Goal: Information Seeking & Learning: Learn about a topic

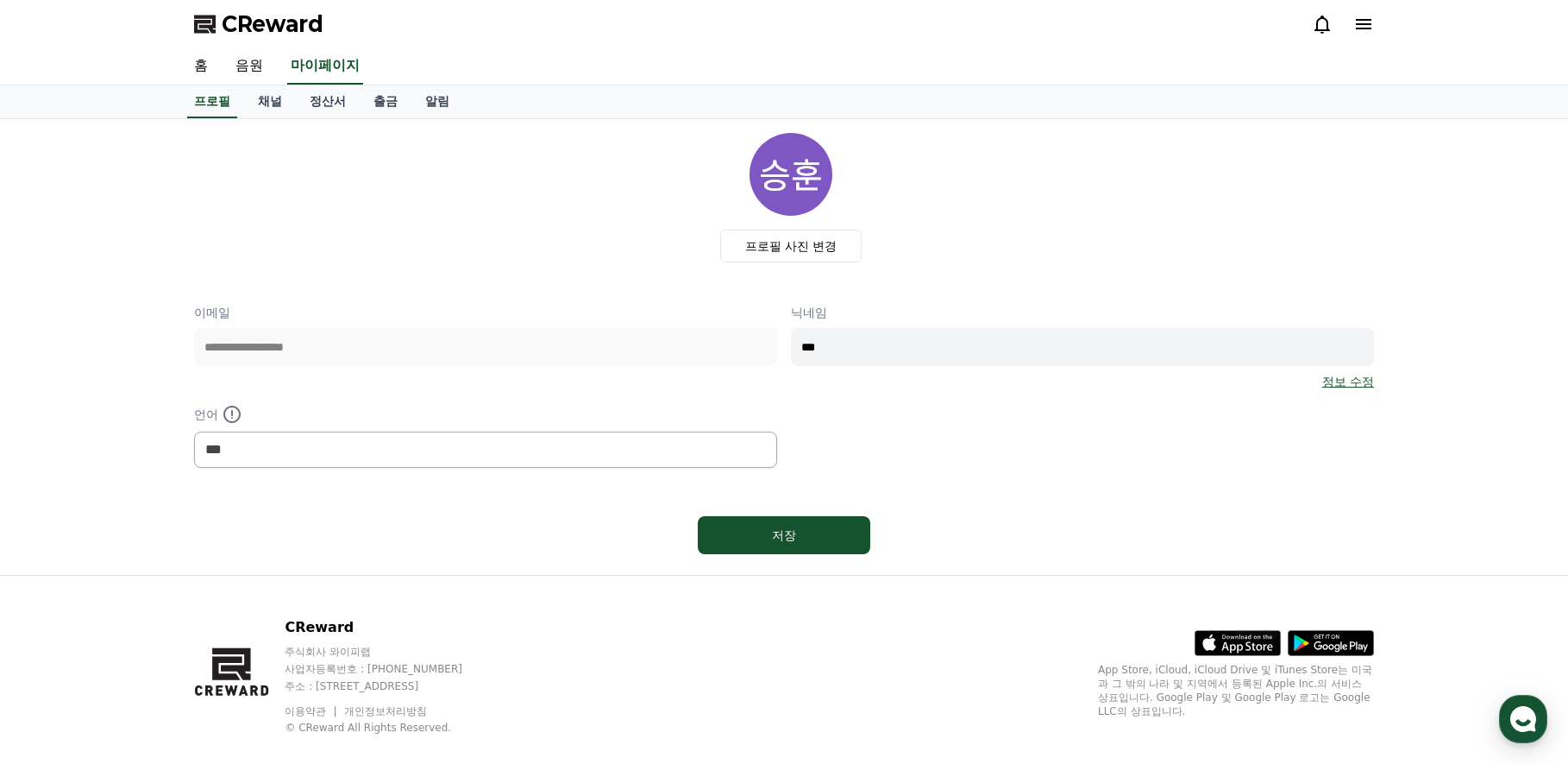
select select "**********"
click at [269, 21] on span "CReward" at bounding box center [273, 24] width 102 height 28
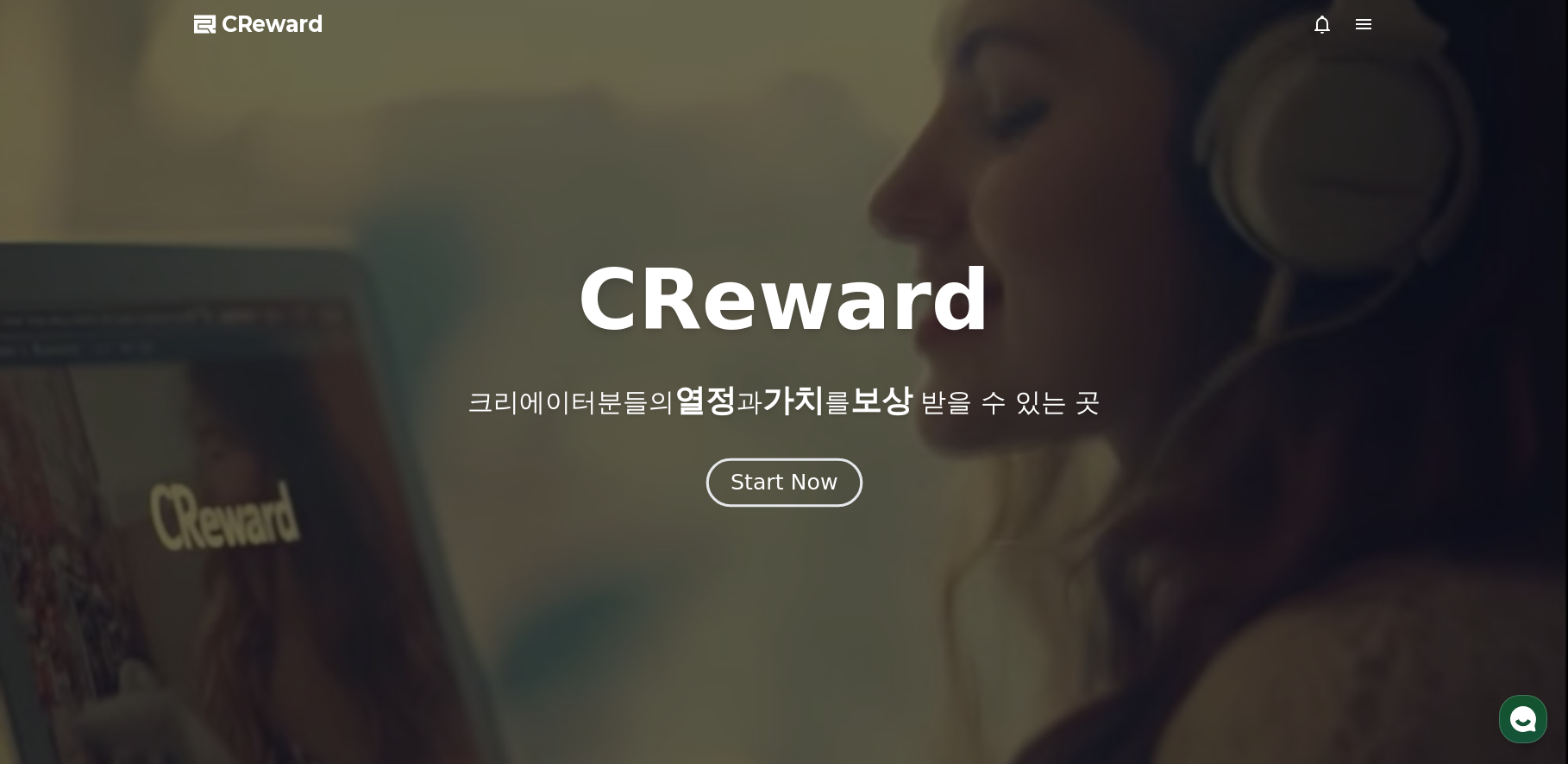
click at [800, 487] on div "Start Now" at bounding box center [784, 482] width 107 height 30
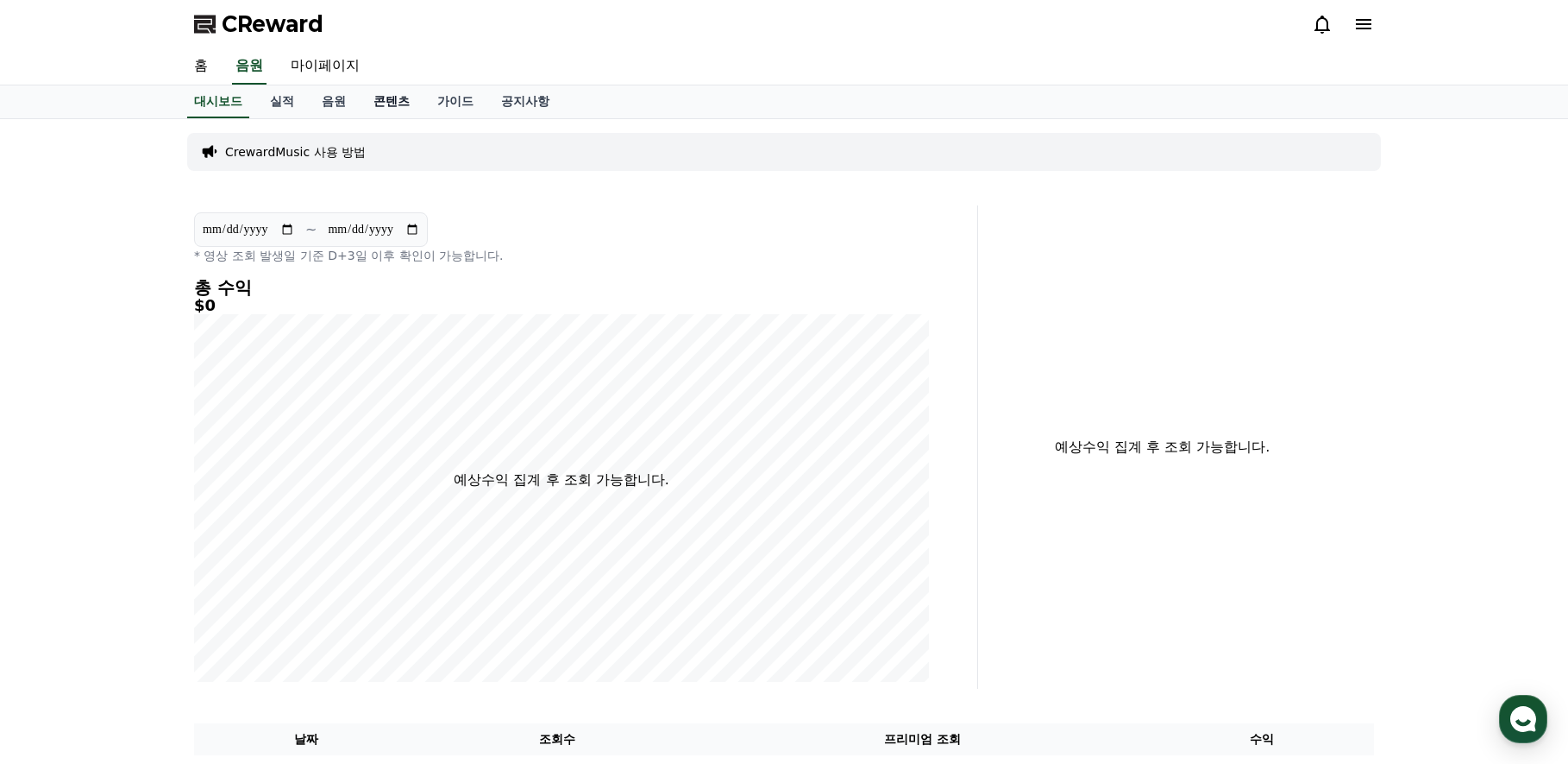
click at [393, 100] on link "콘텐츠" at bounding box center [391, 102] width 64 height 32
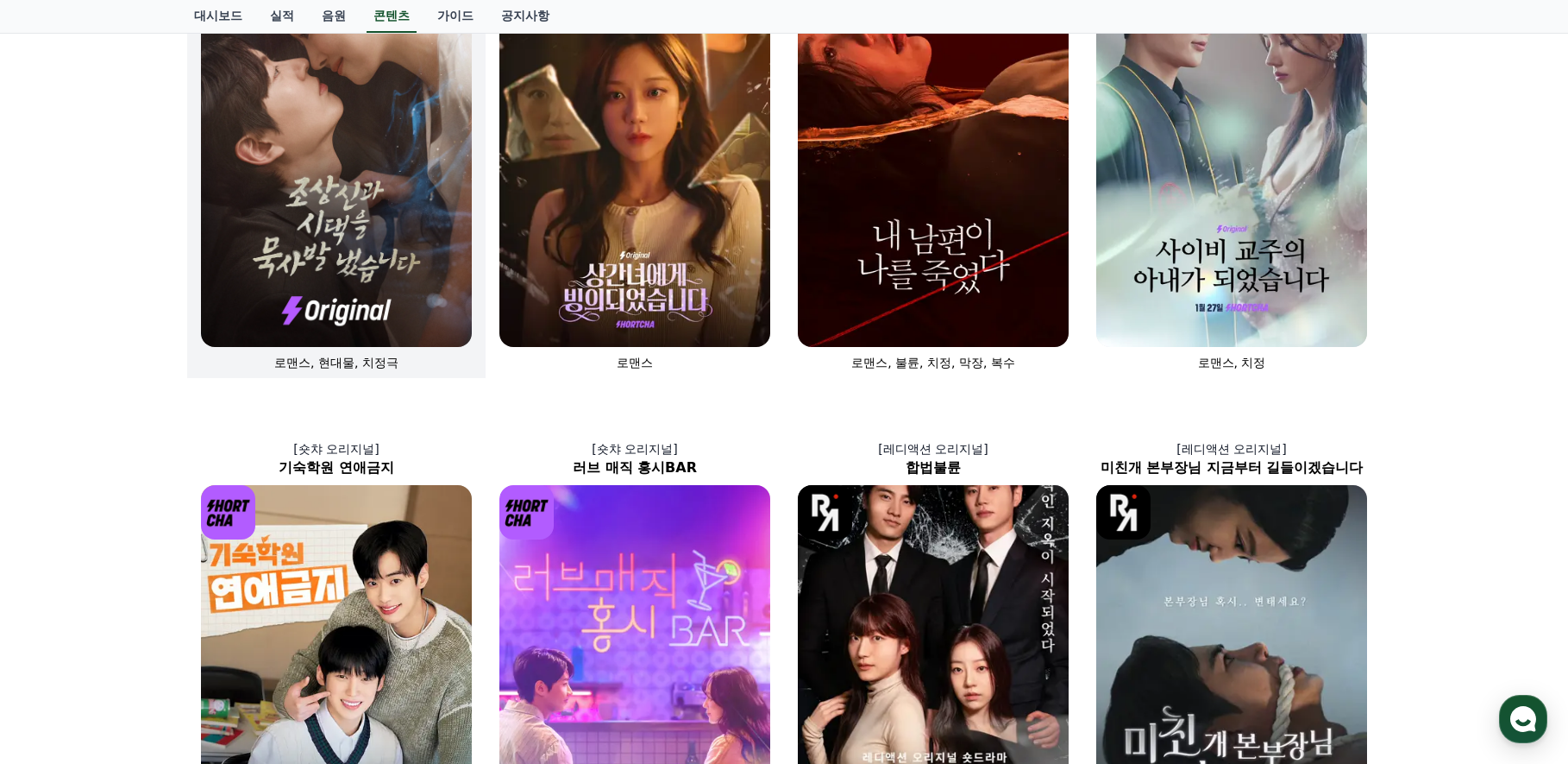
scroll to position [173, 0]
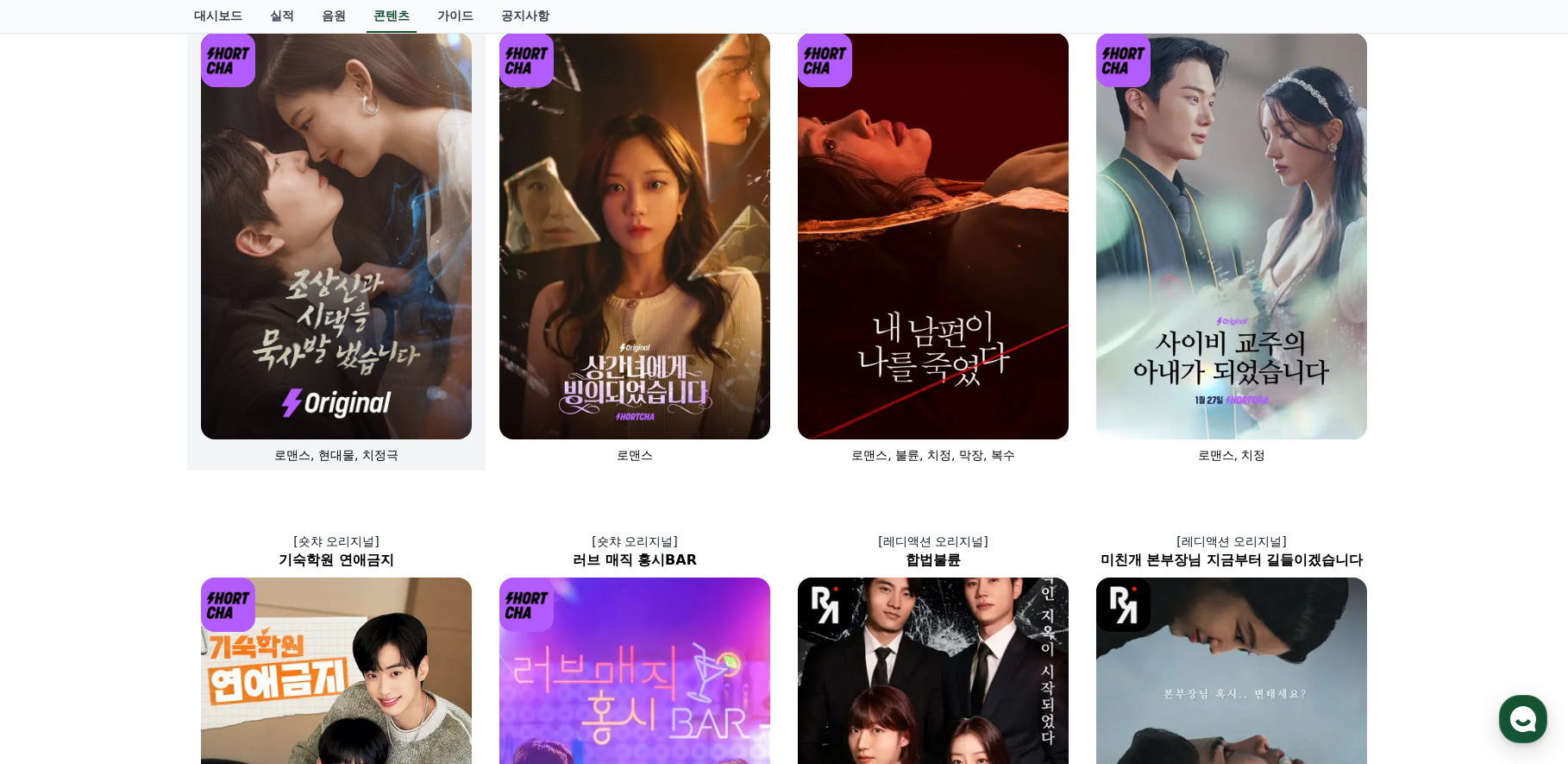
click at [398, 268] on img at bounding box center [336, 236] width 271 height 406
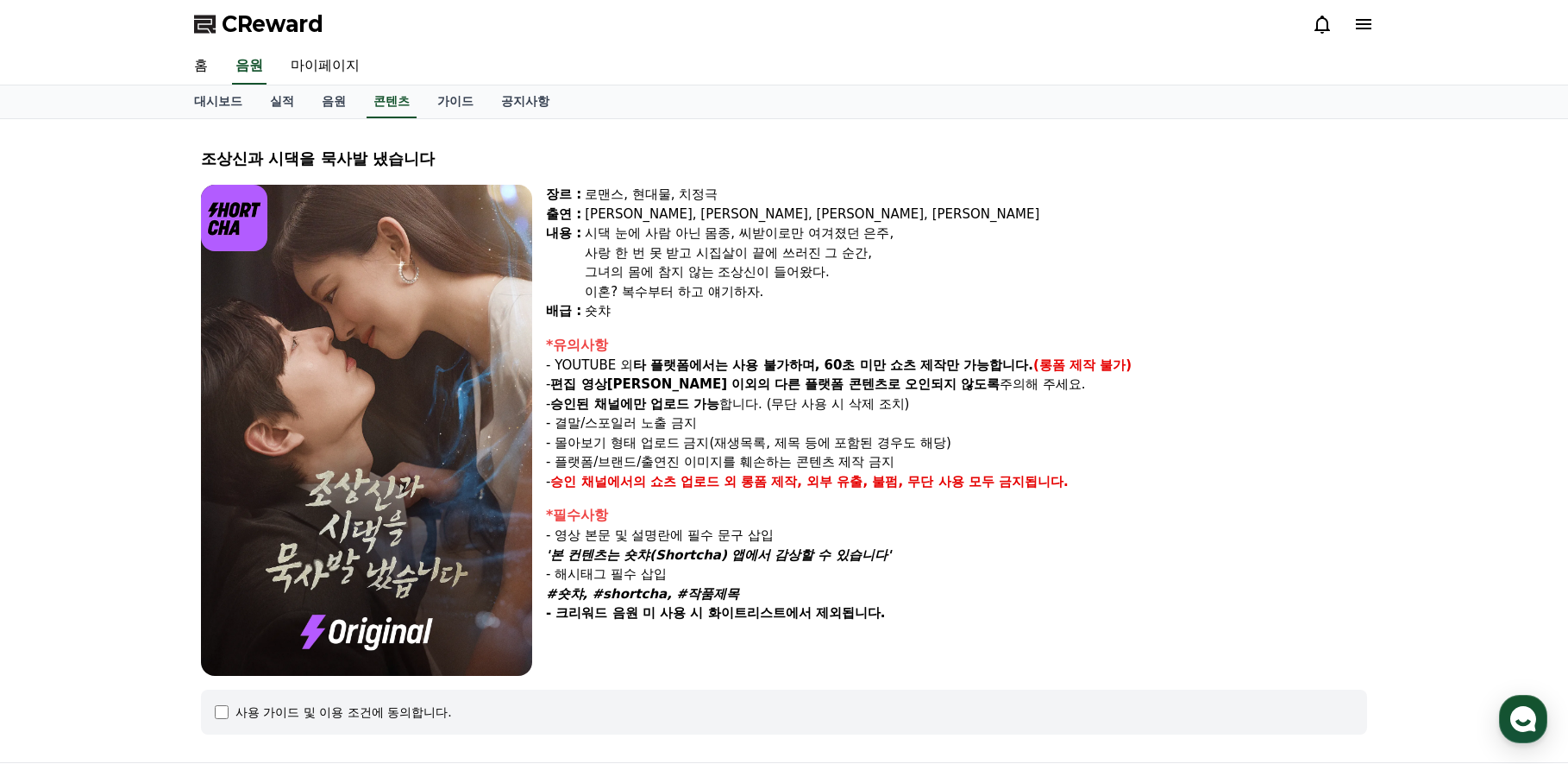
select select
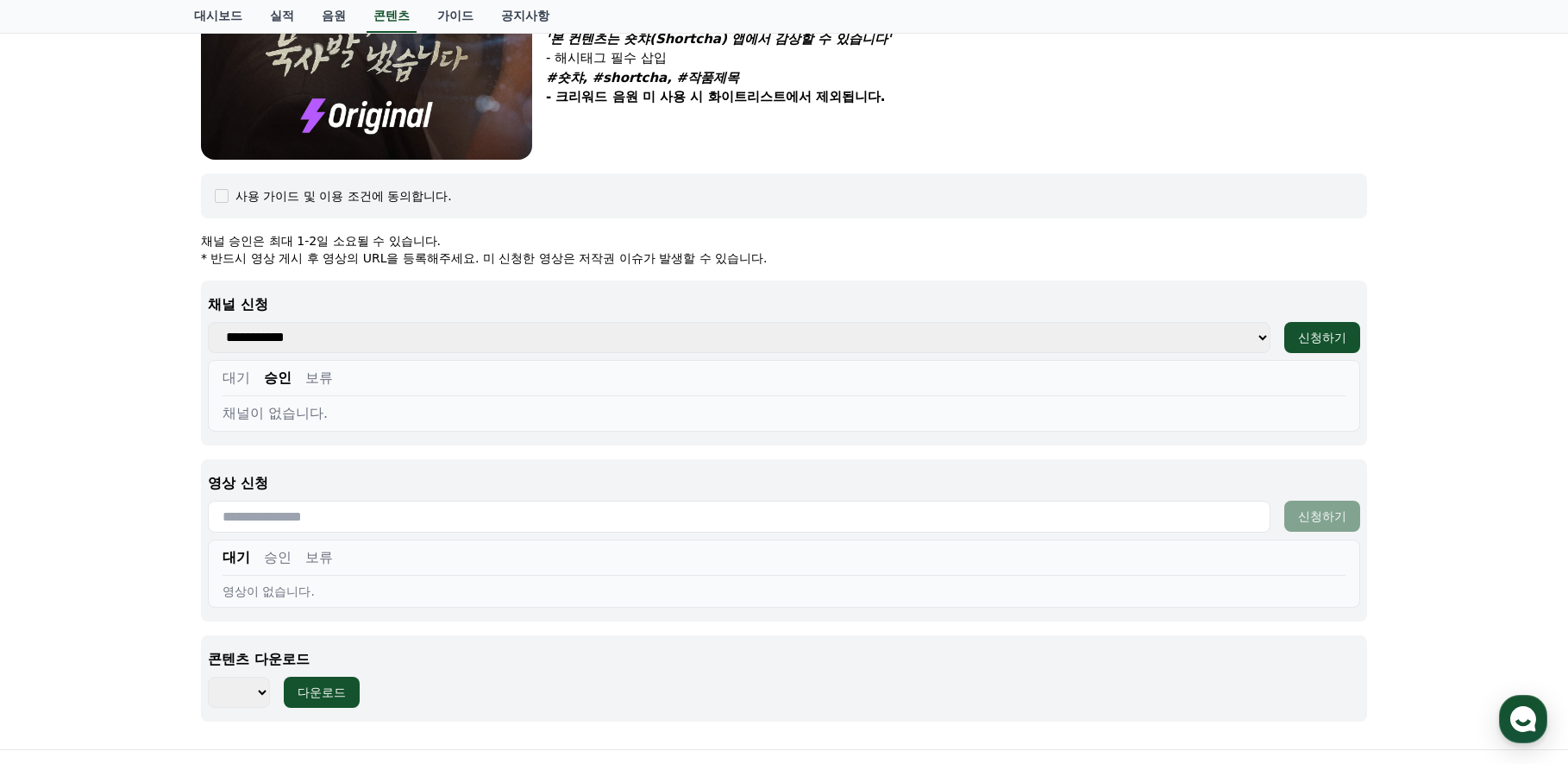
scroll to position [518, 0]
click at [242, 382] on button "대기" at bounding box center [235, 377] width 28 height 21
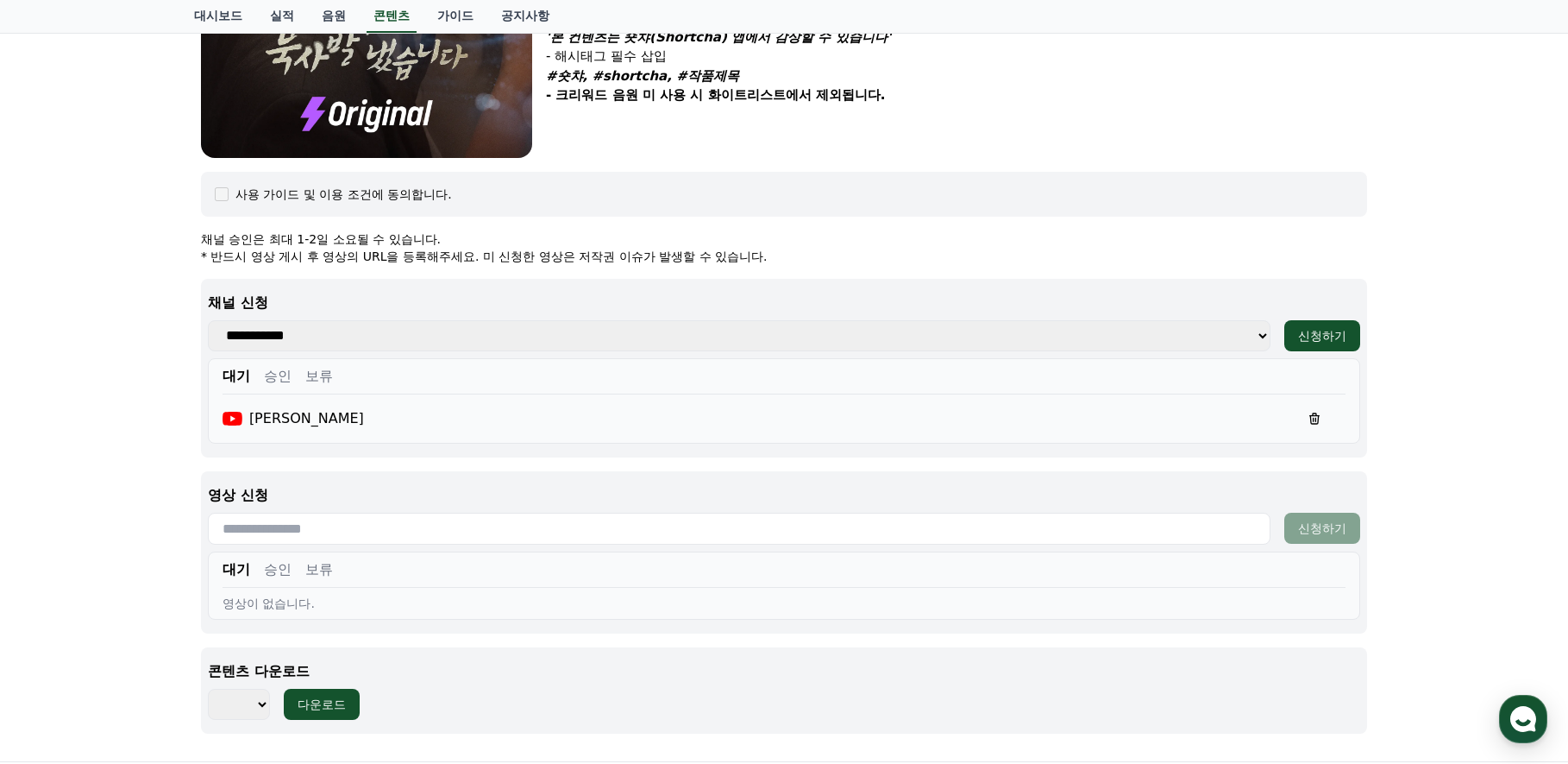
click at [281, 375] on button "승인" at bounding box center [277, 377] width 28 height 21
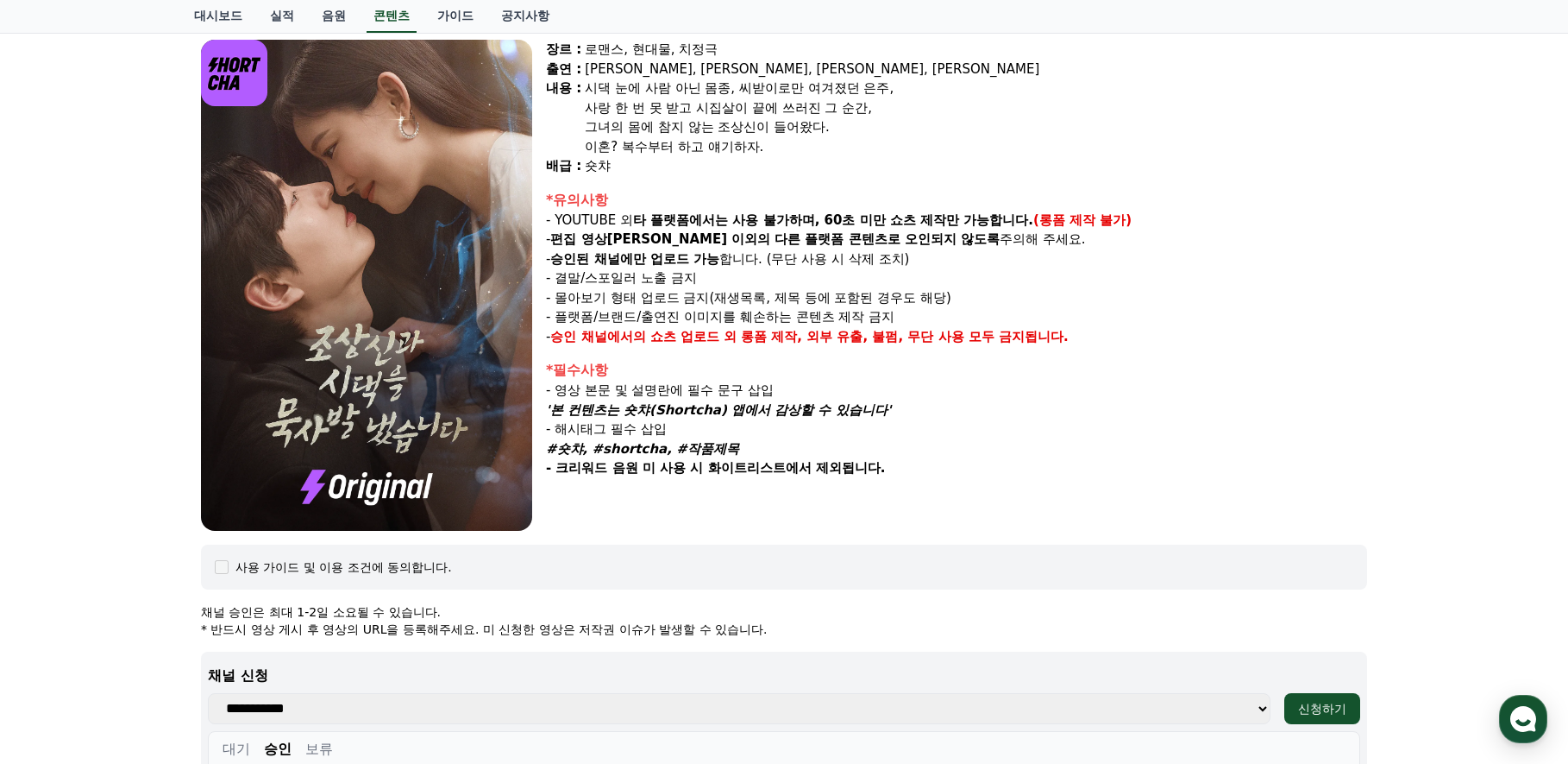
scroll to position [0, 0]
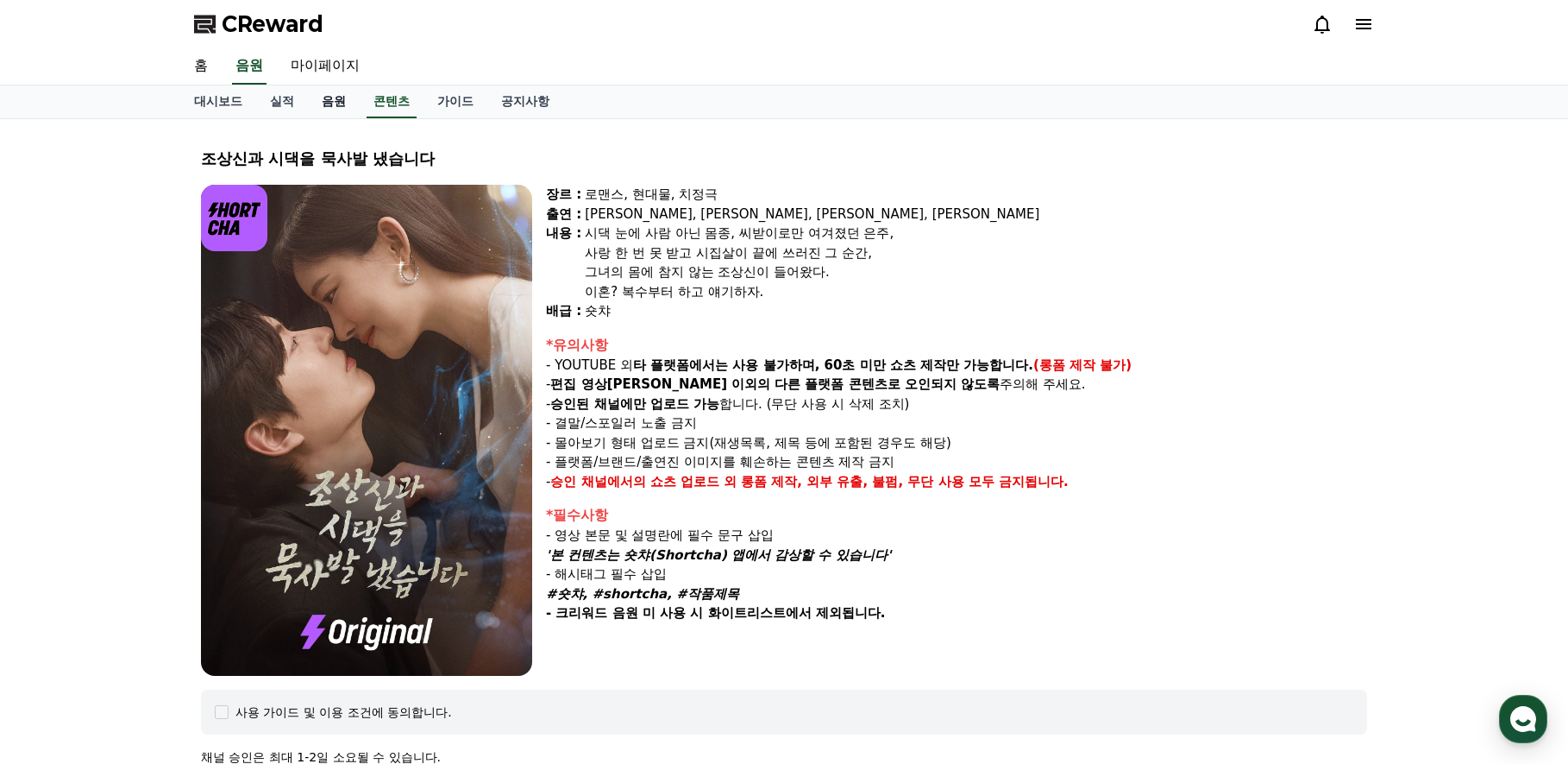
click at [335, 111] on link "음원" at bounding box center [334, 102] width 51 height 32
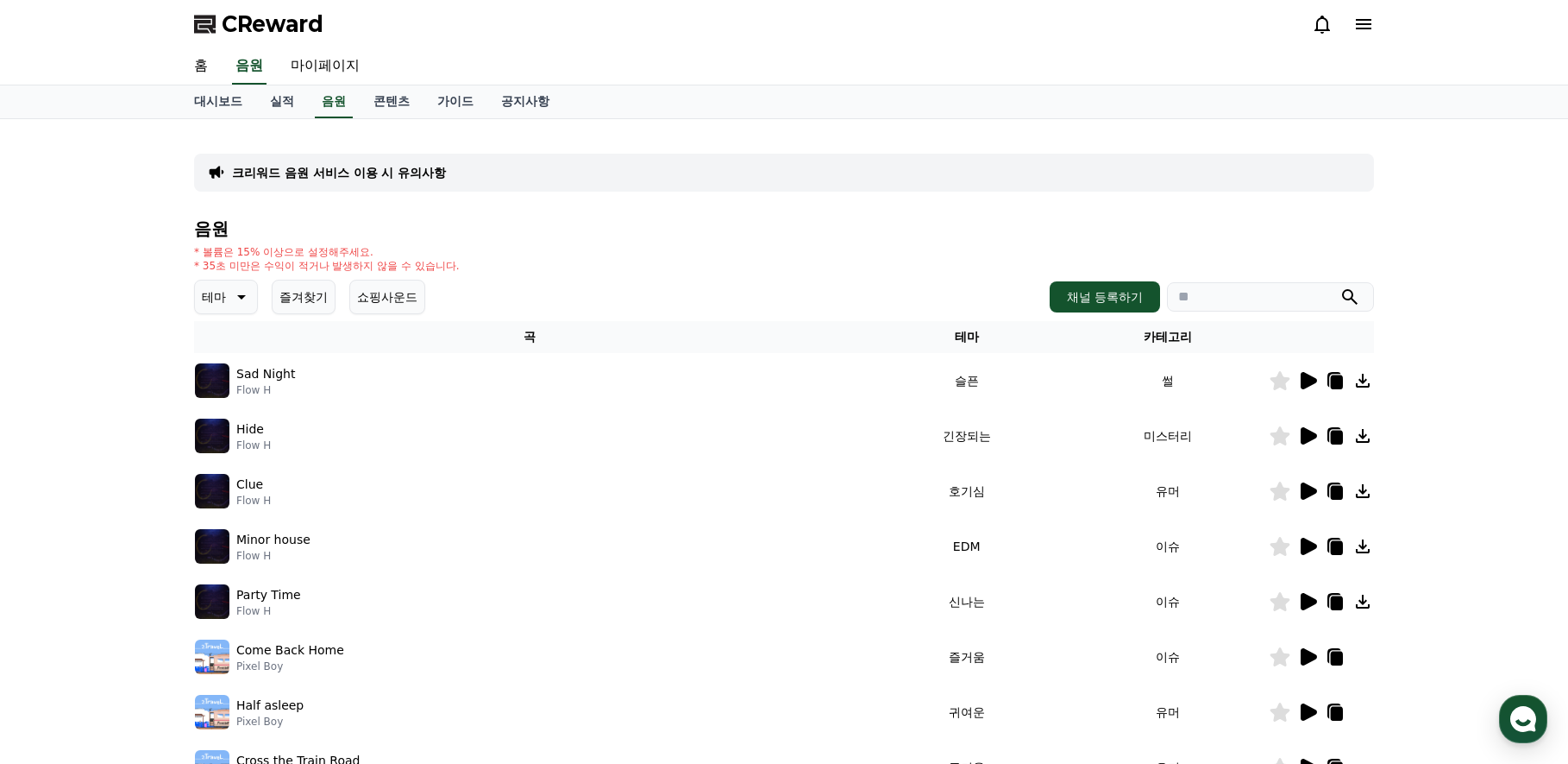
click at [396, 171] on p "크리워드 음원 서비스 이용 시 유의사항" at bounding box center [338, 173] width 214 height 17
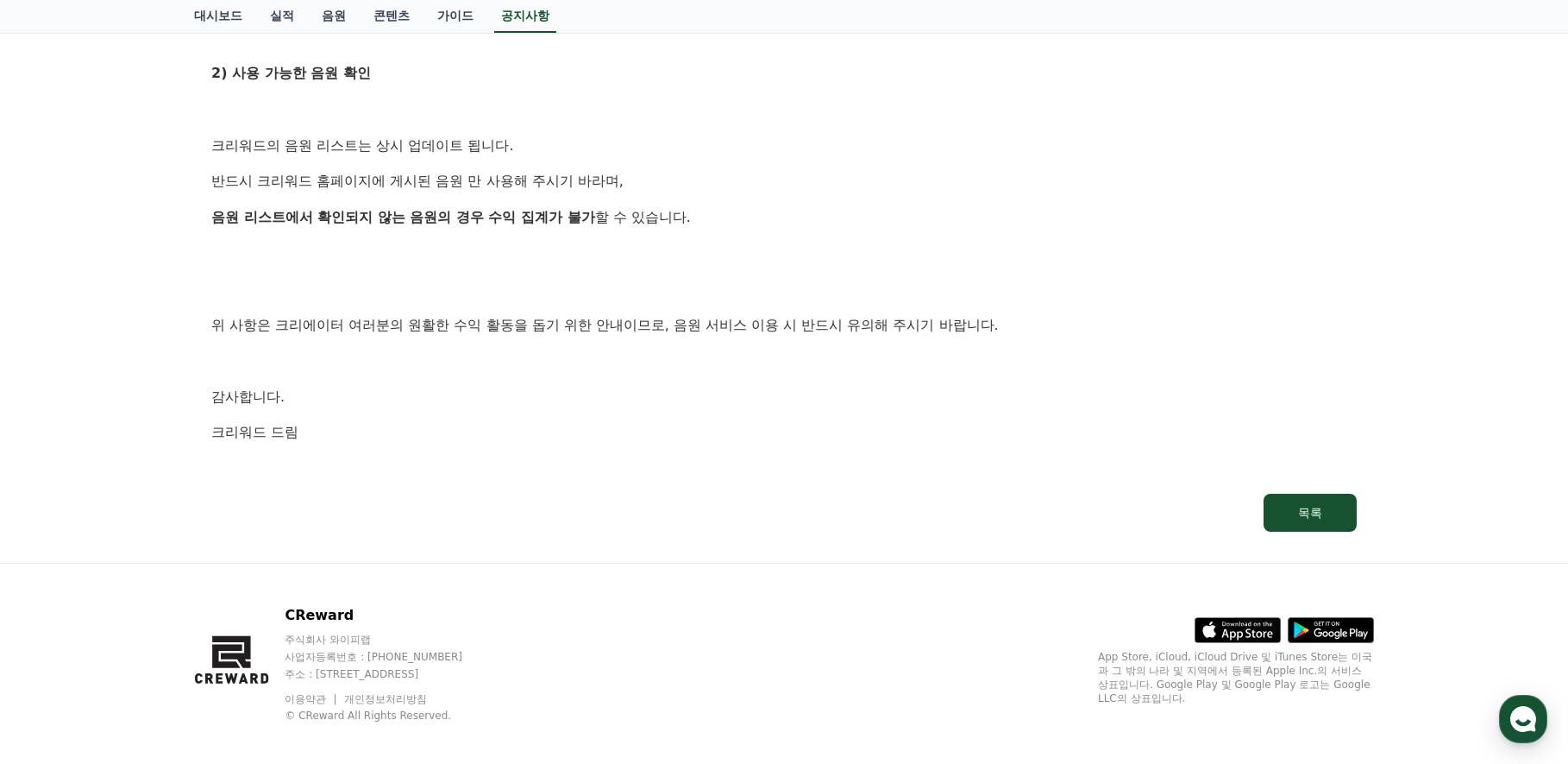
scroll to position [1012, 0]
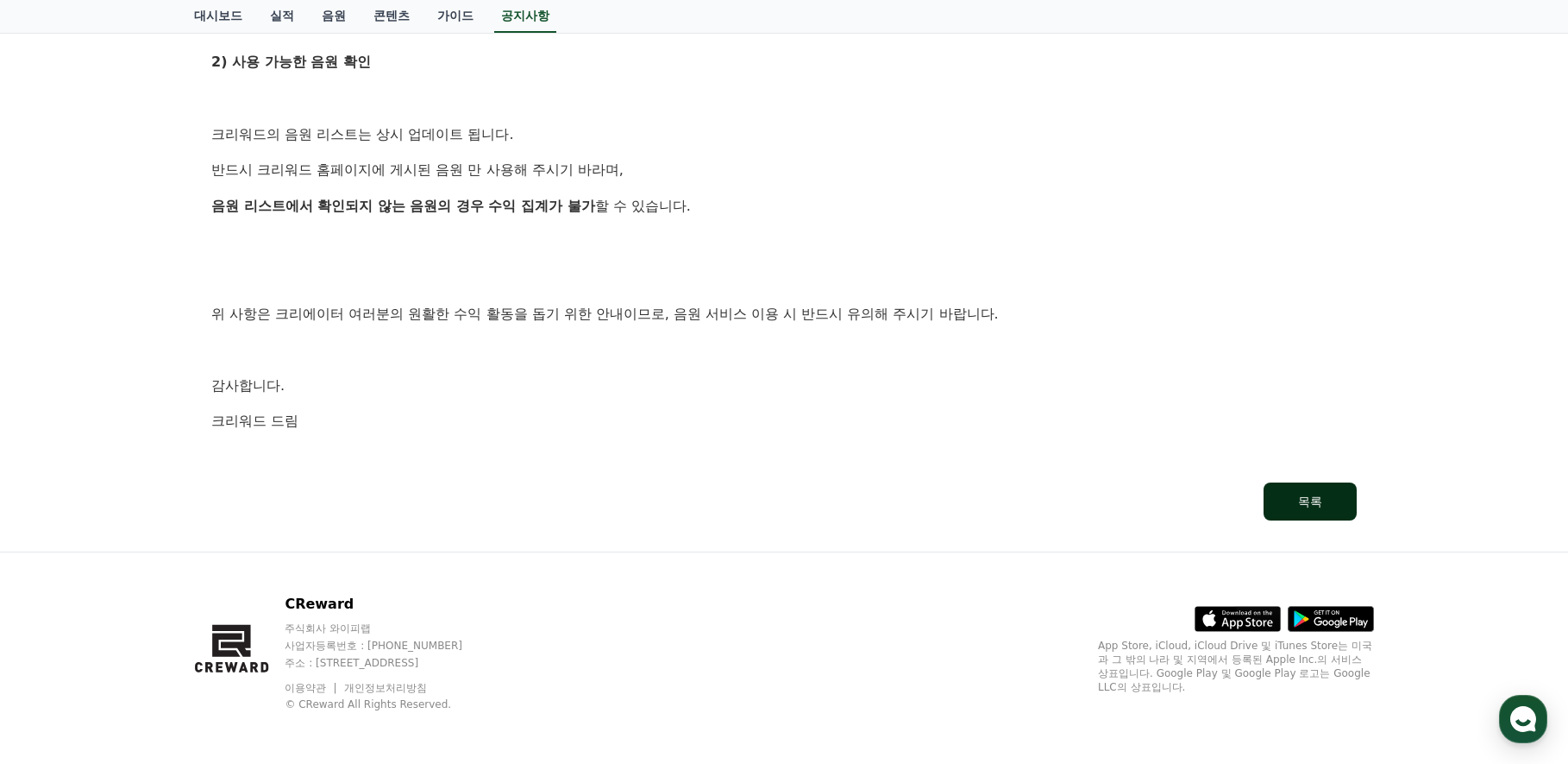
click at [1320, 496] on div "목록" at bounding box center [1310, 502] width 24 height 17
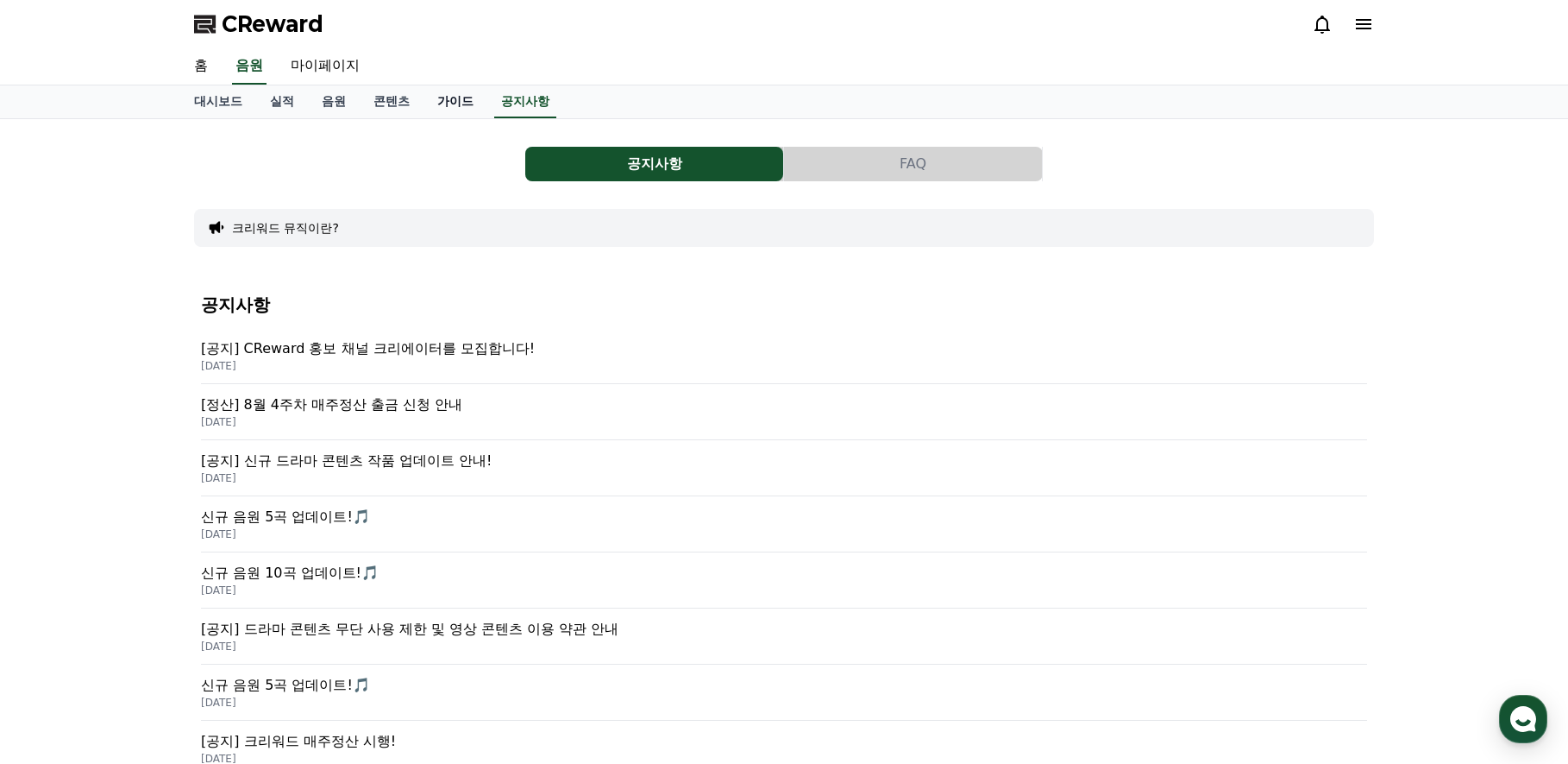
click at [453, 101] on link "가이드" at bounding box center [455, 102] width 64 height 32
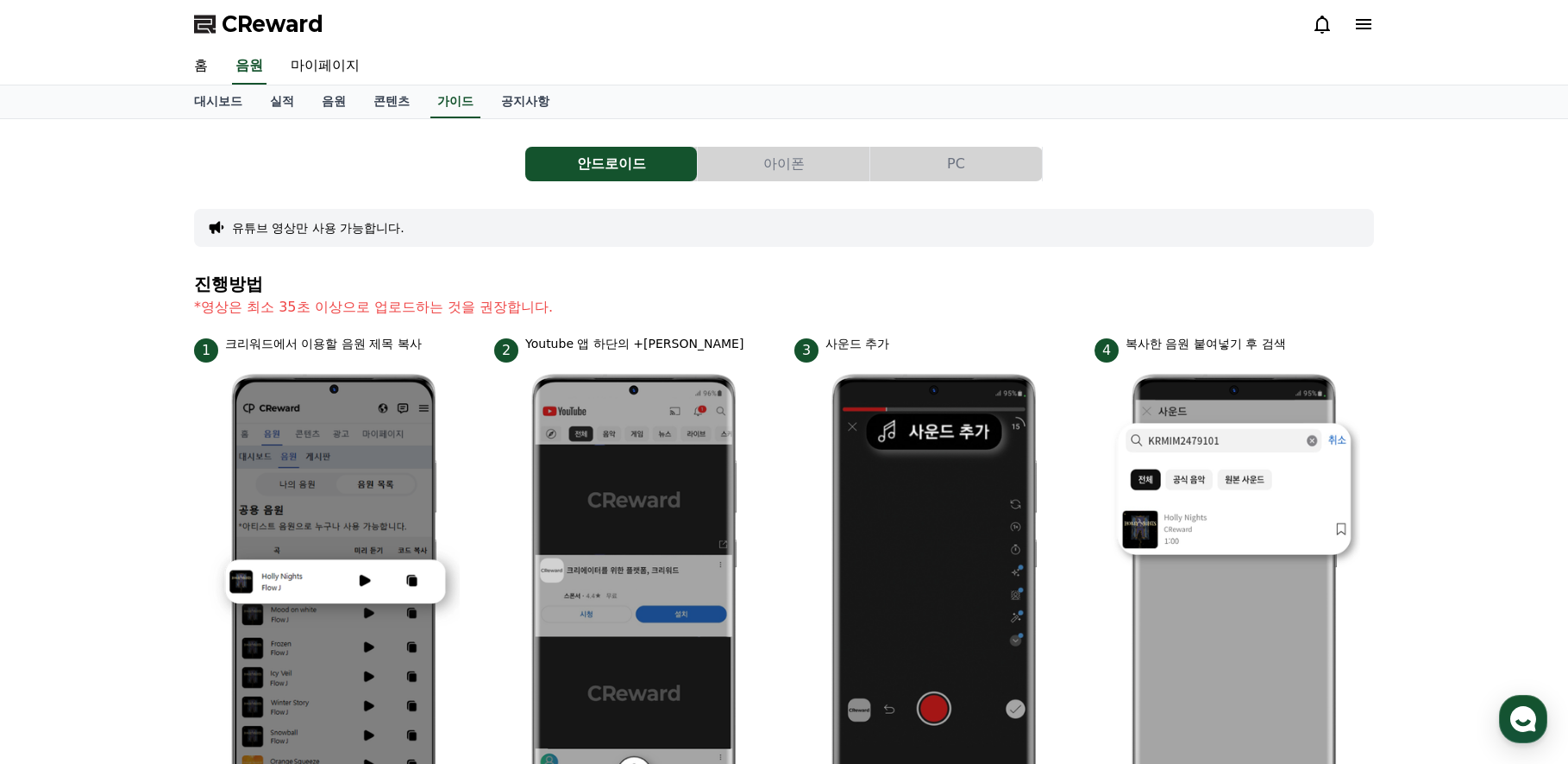
scroll to position [86, 0]
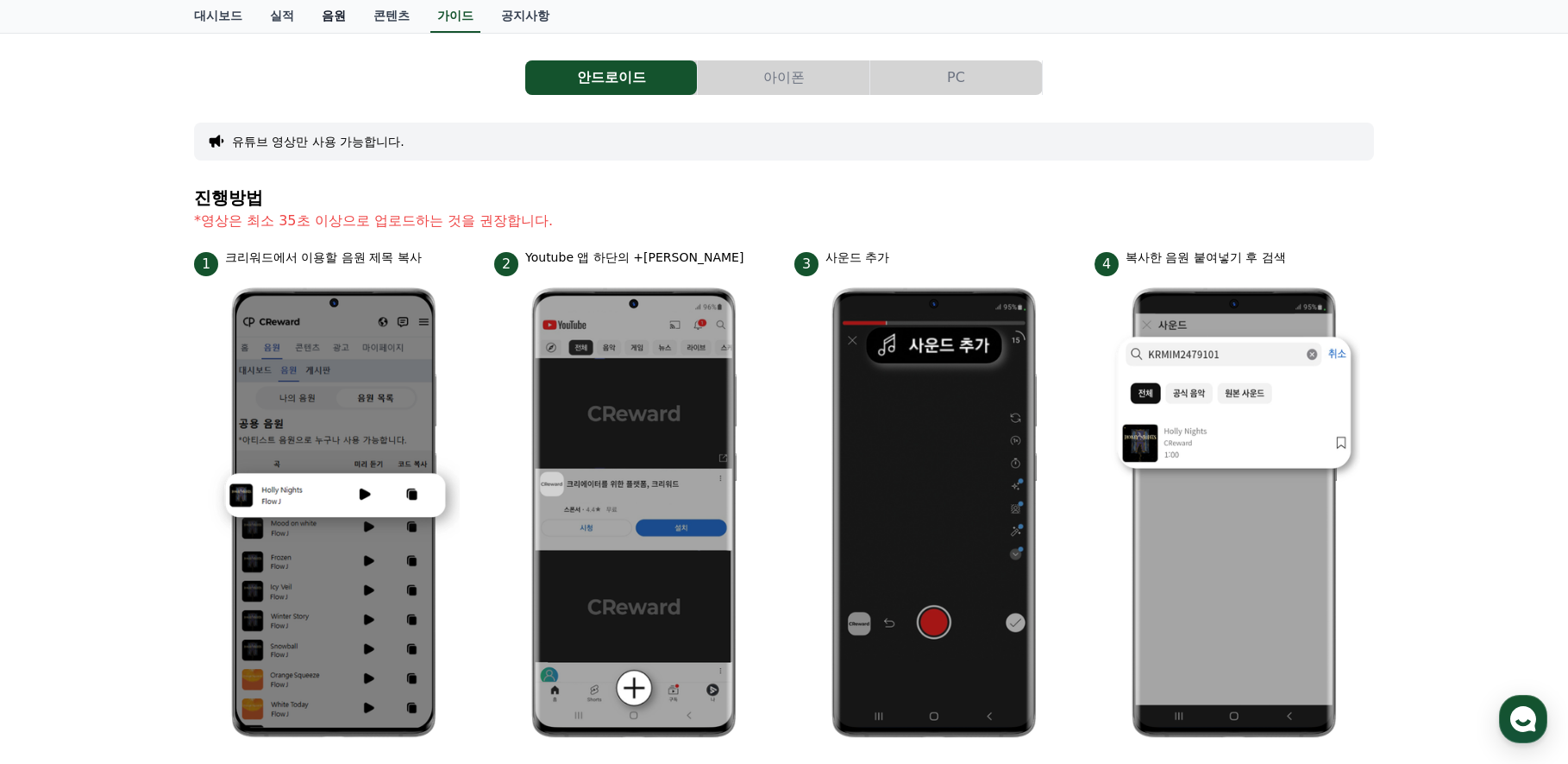
click at [340, 23] on link "음원" at bounding box center [334, 16] width 51 height 32
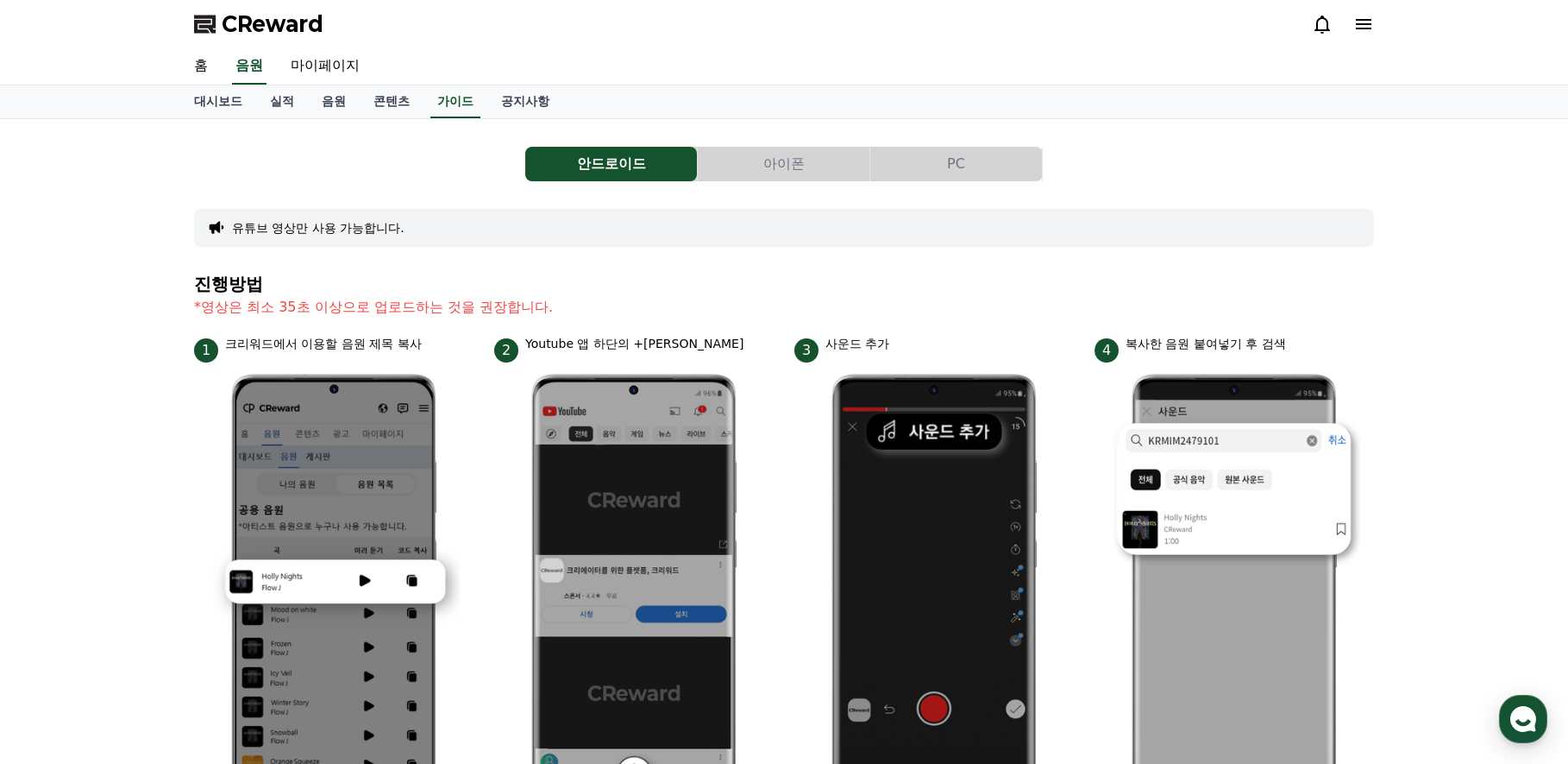
scroll to position [86, 0]
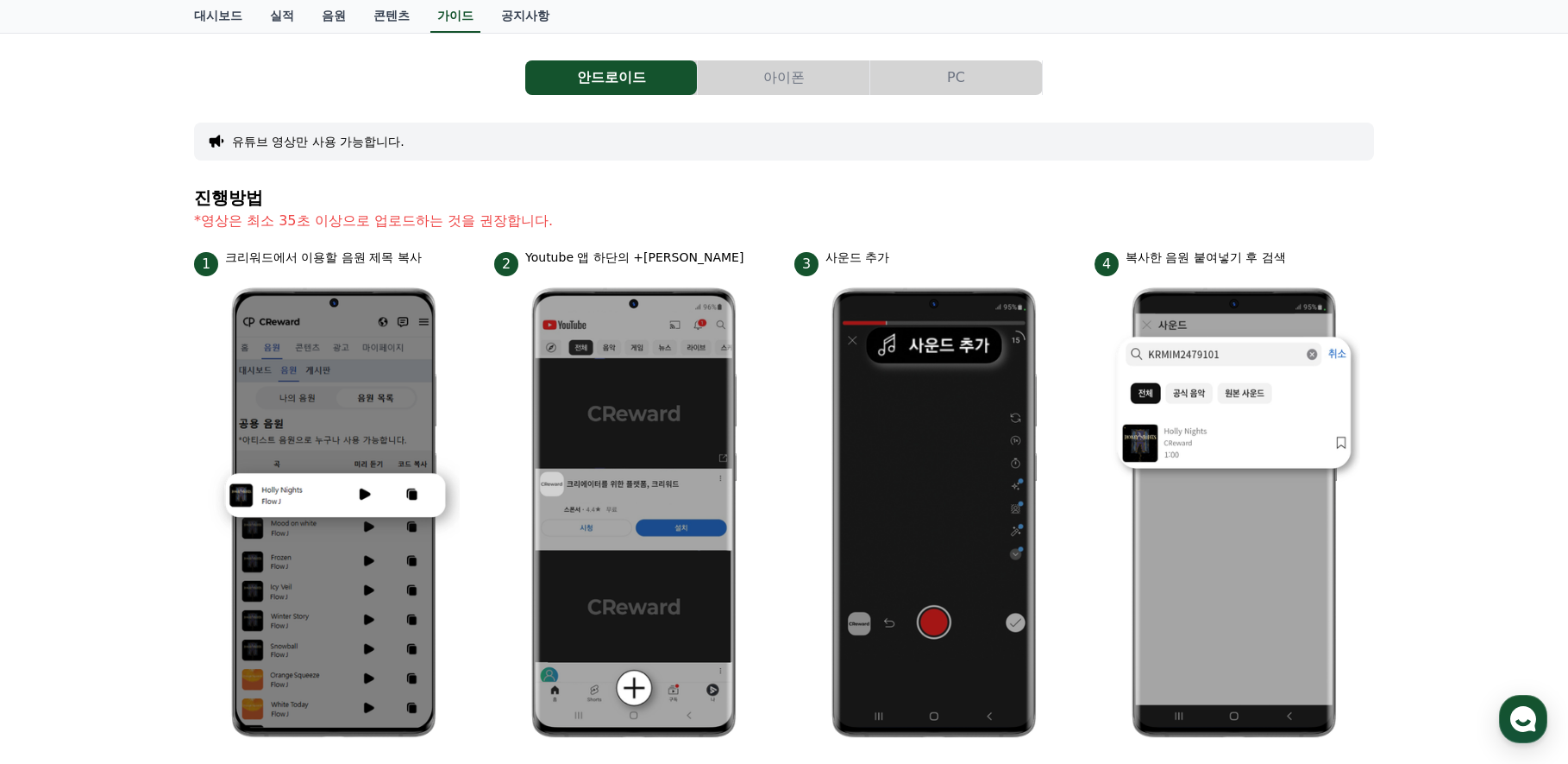
click at [946, 88] on button "PC" at bounding box center [956, 77] width 172 height 34
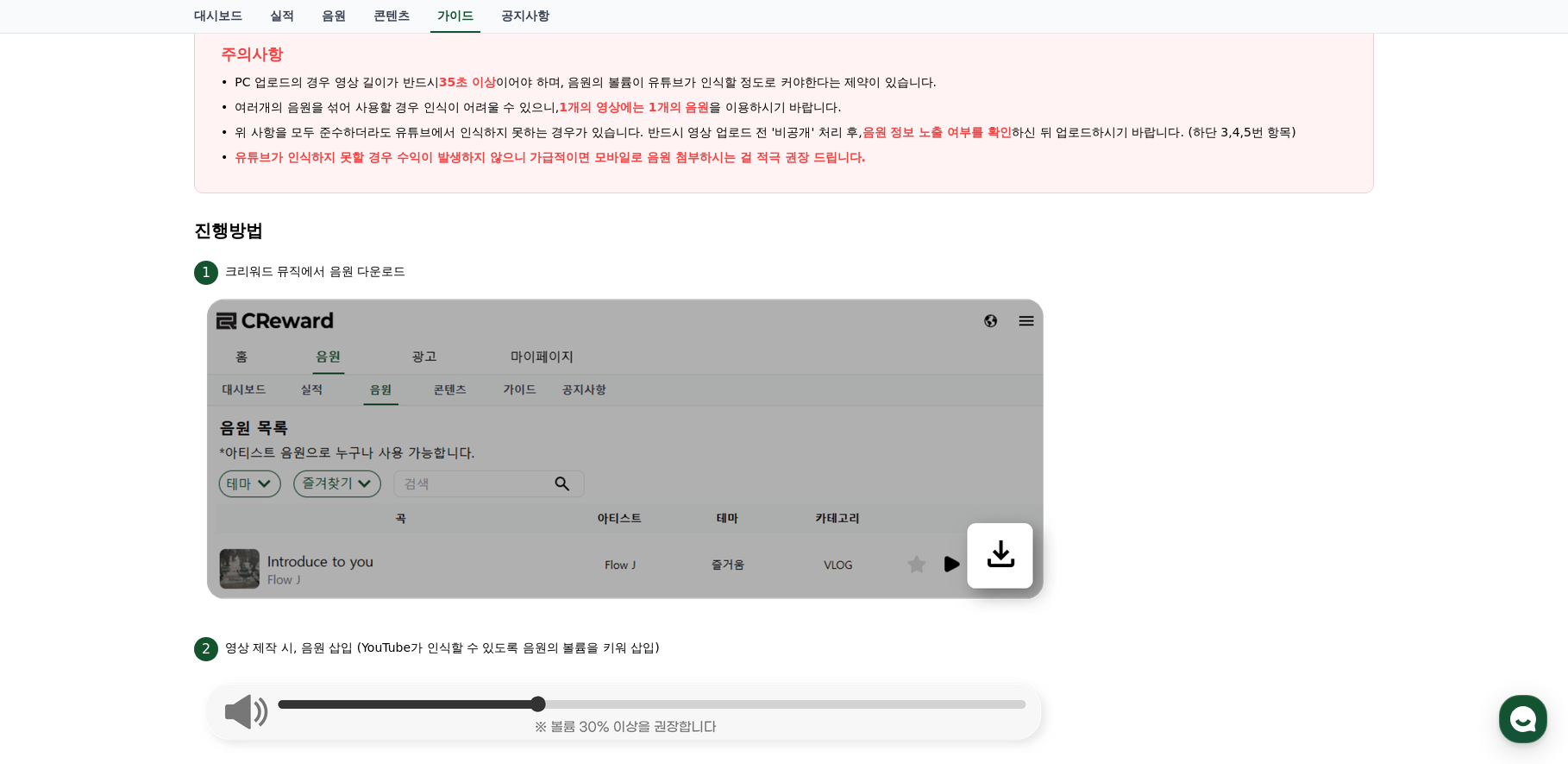
scroll to position [345, 0]
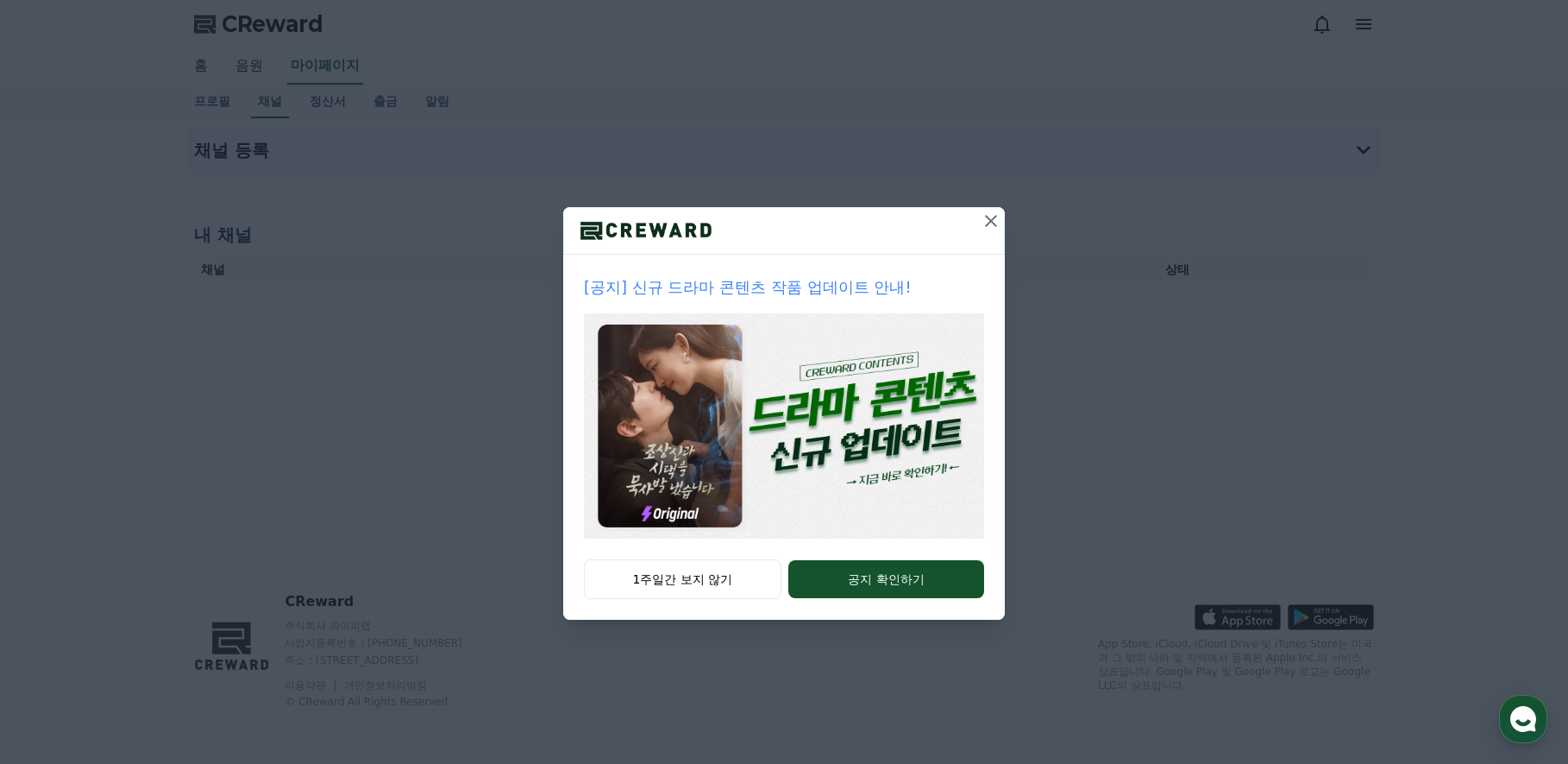
drag, startPoint x: 0, startPoint y: 0, endPoint x: 990, endPoint y: 220, distance: 1014.1
click at [990, 220] on icon at bounding box center [990, 220] width 12 height 12
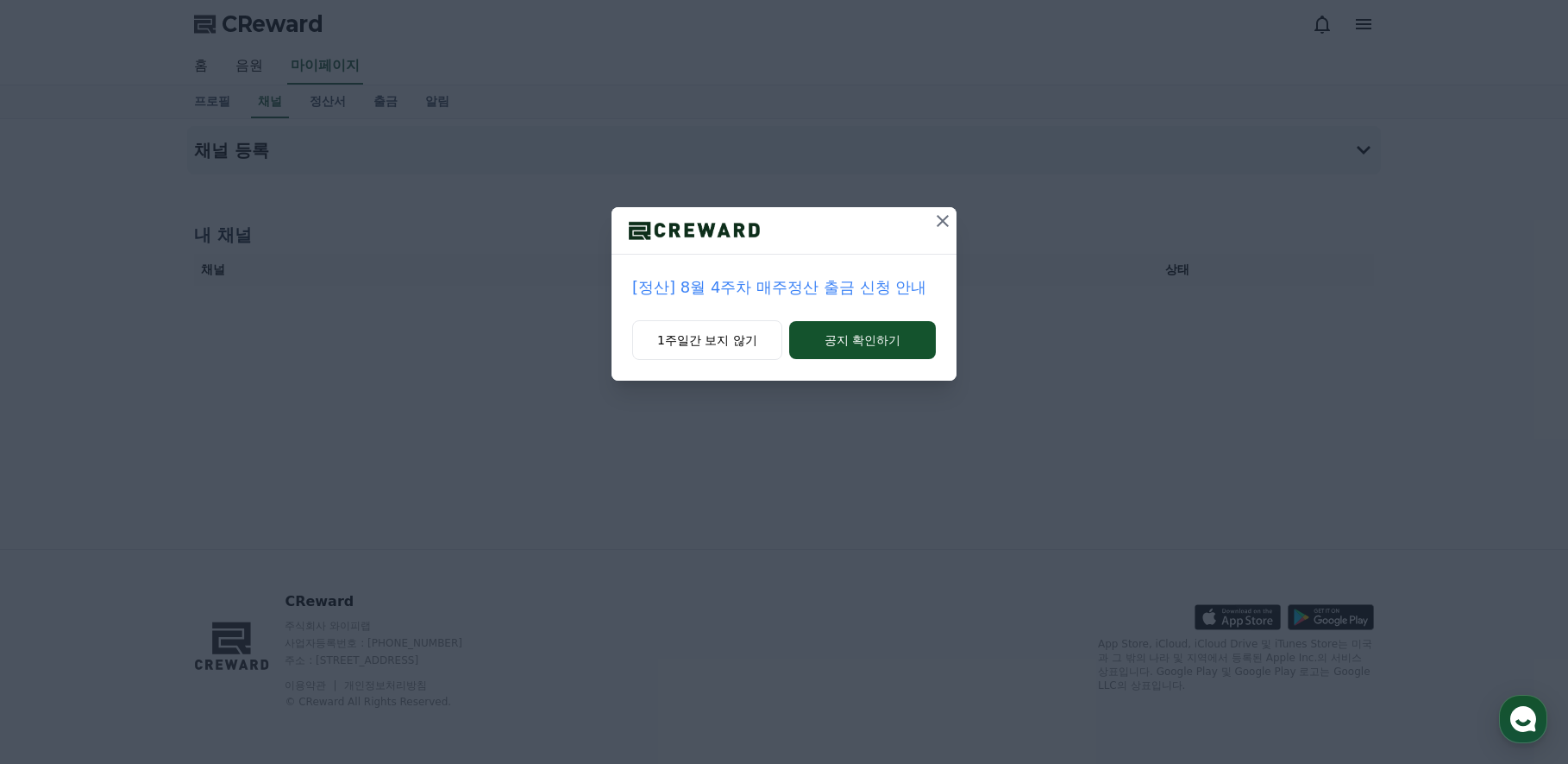
click at [941, 222] on icon at bounding box center [943, 220] width 12 height 12
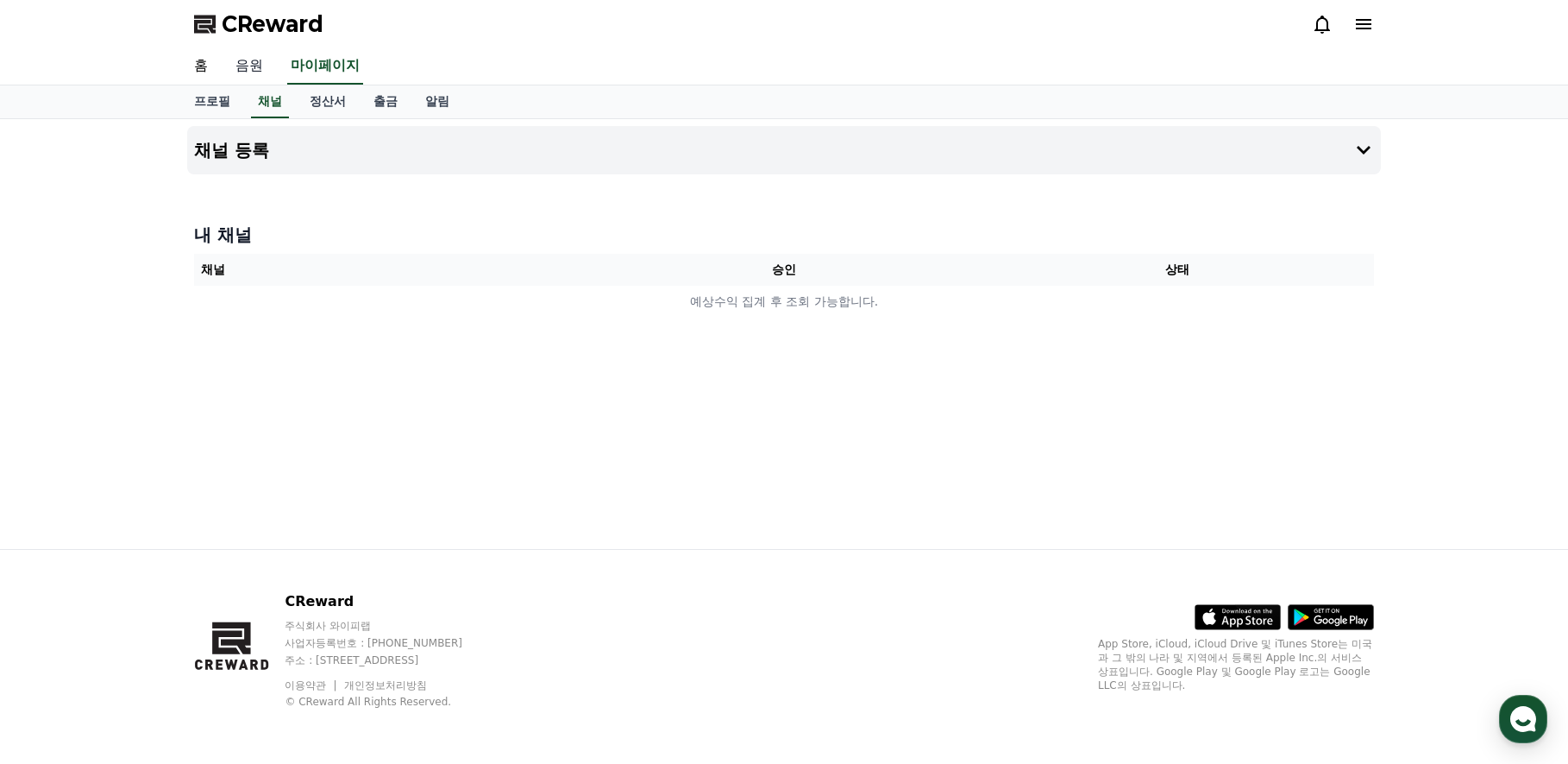
click at [259, 66] on link "음원" at bounding box center [250, 67] width 55 height 36
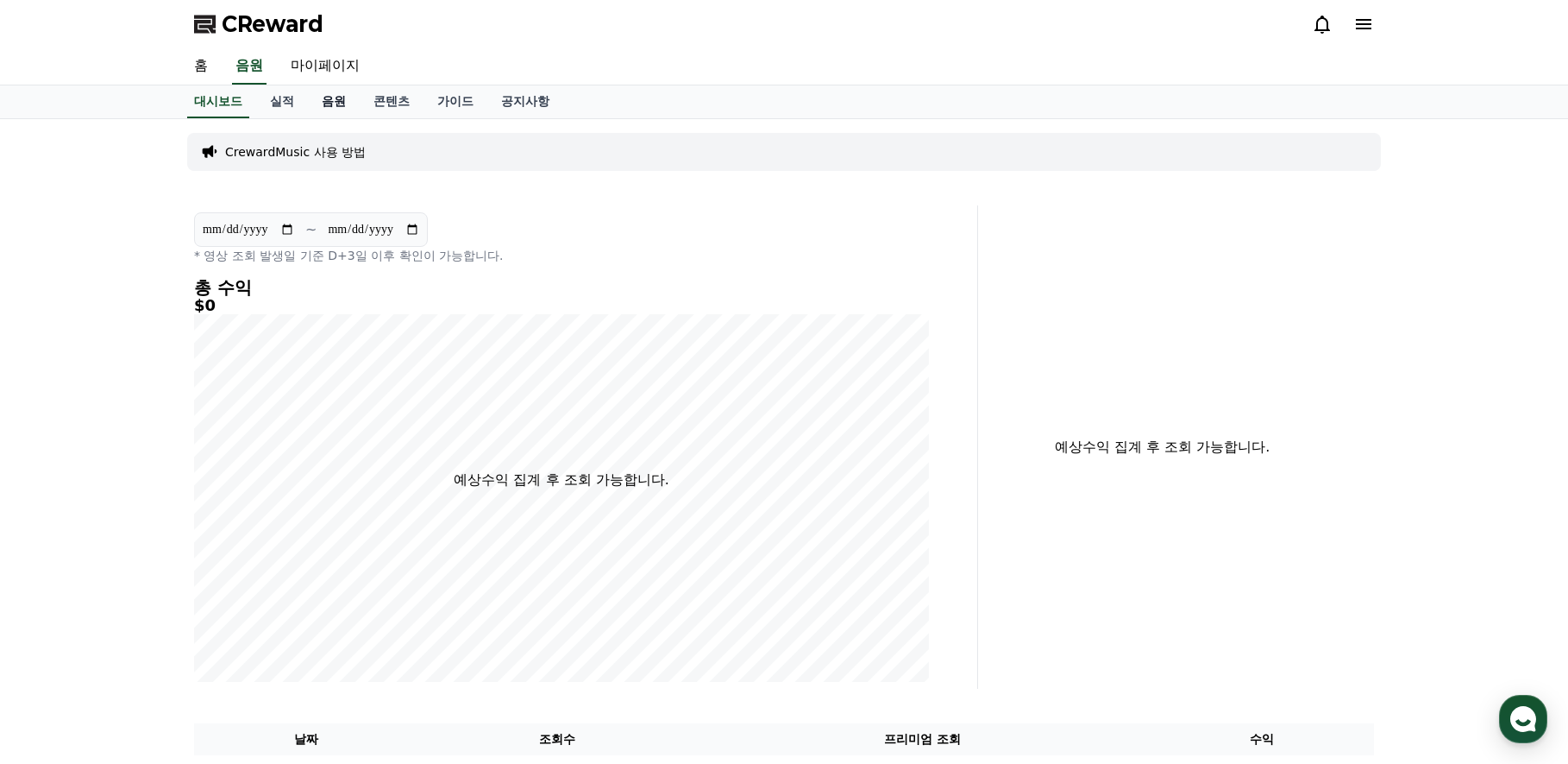
click at [345, 105] on link "음원" at bounding box center [334, 102] width 51 height 32
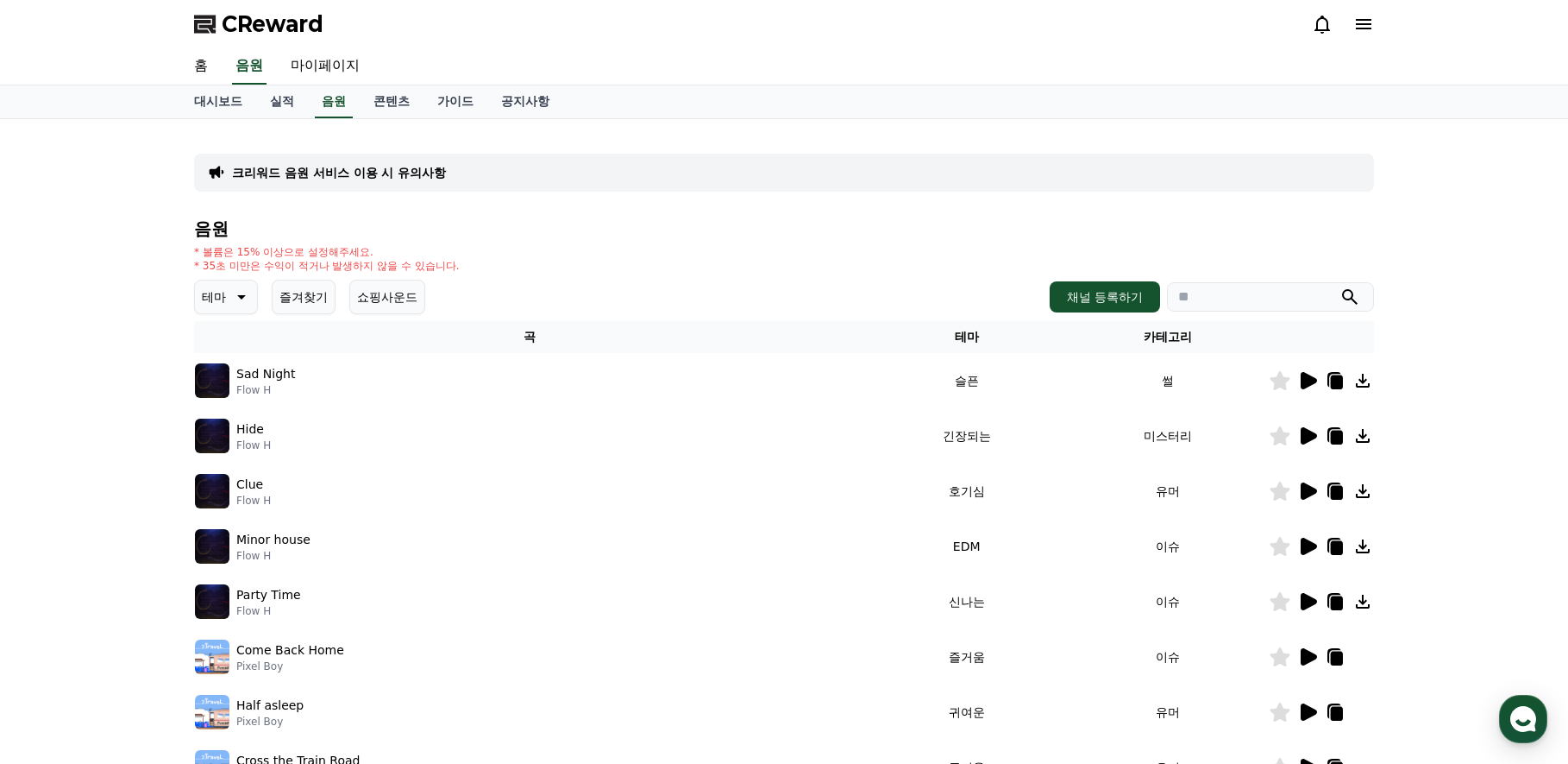
click at [1303, 489] on icon at bounding box center [1309, 491] width 16 height 17
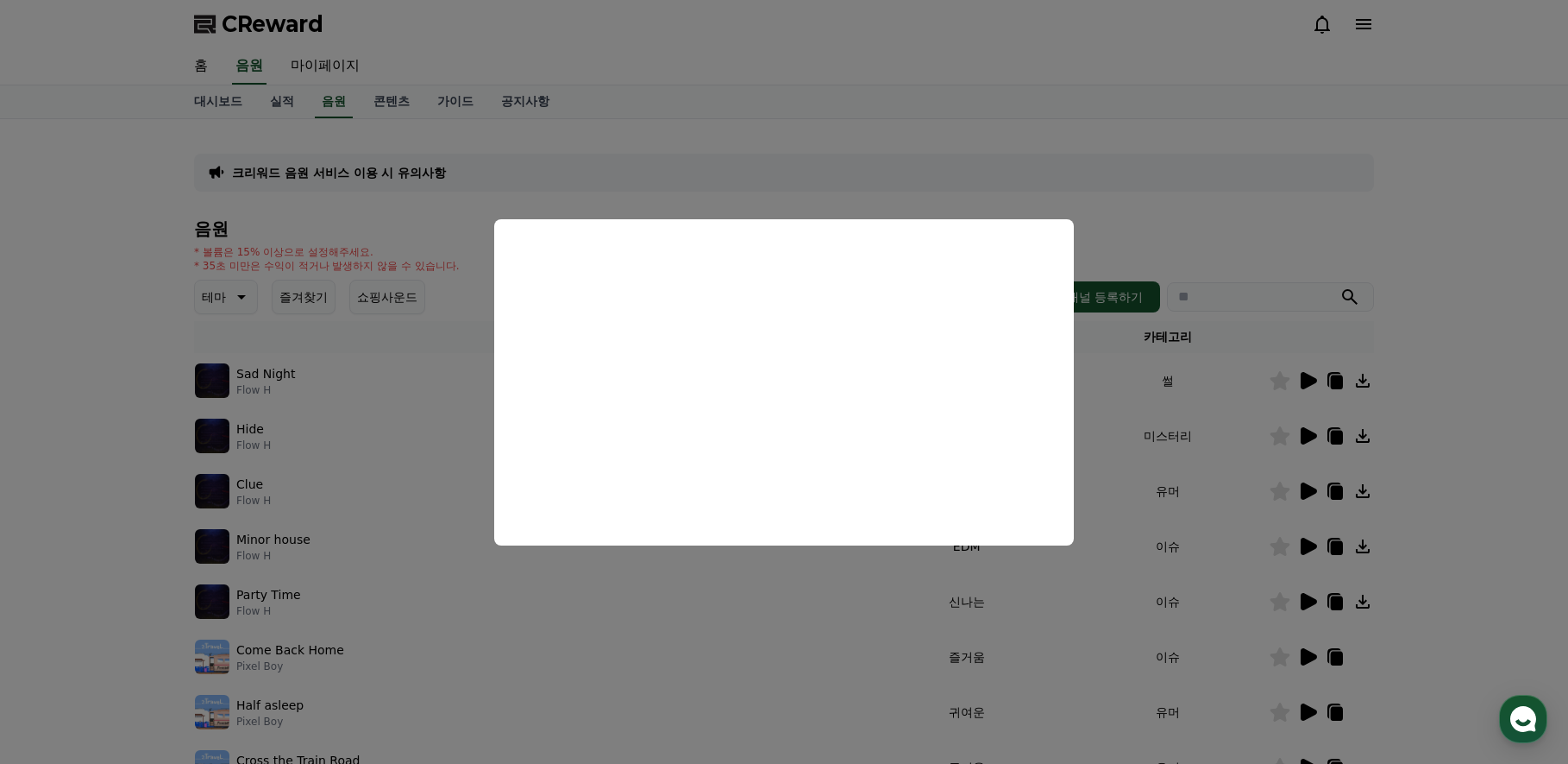
click at [1130, 459] on button "close modal" at bounding box center [784, 382] width 1568 height 764
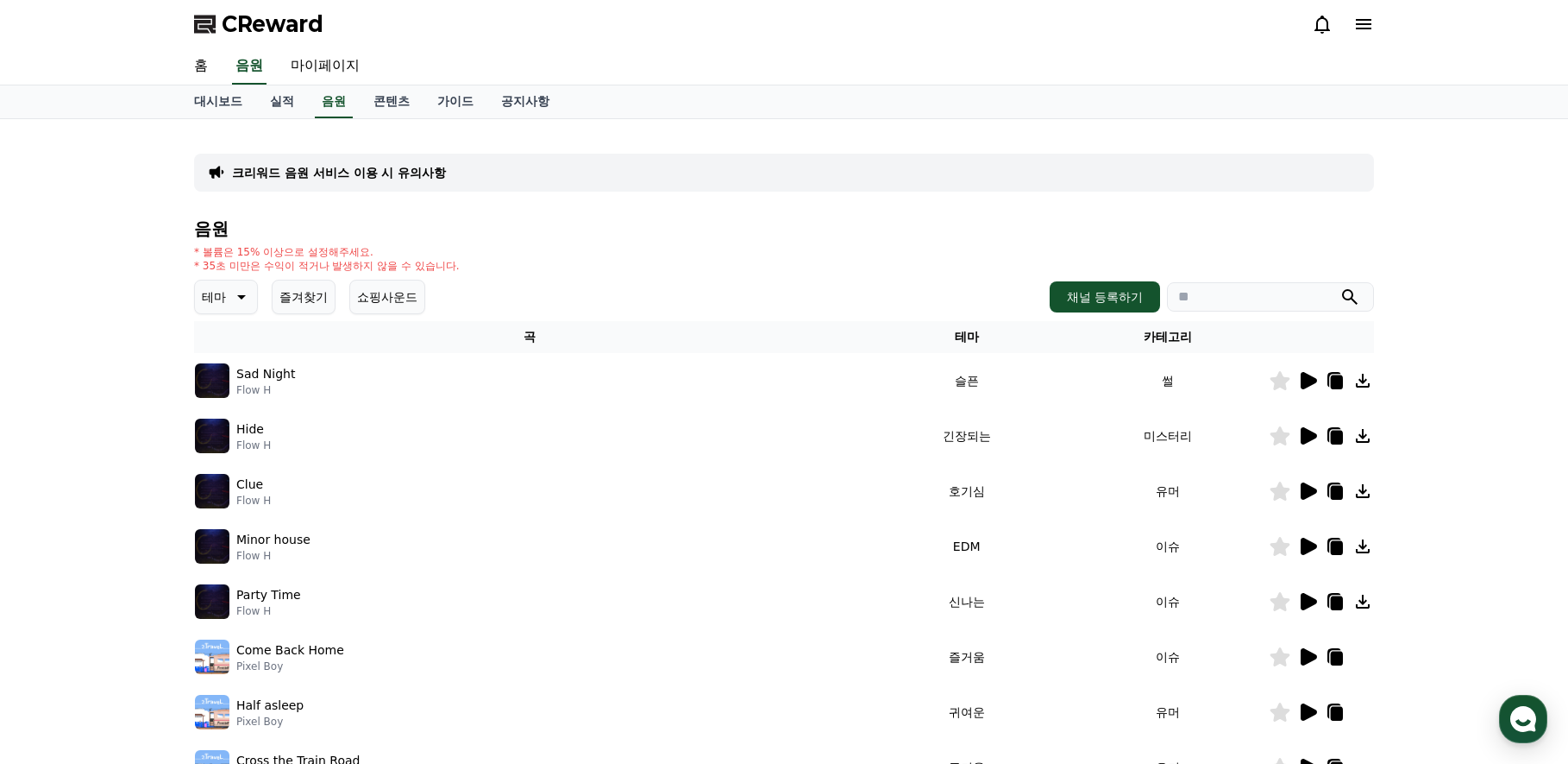
click at [1305, 598] on icon at bounding box center [1309, 602] width 16 height 17
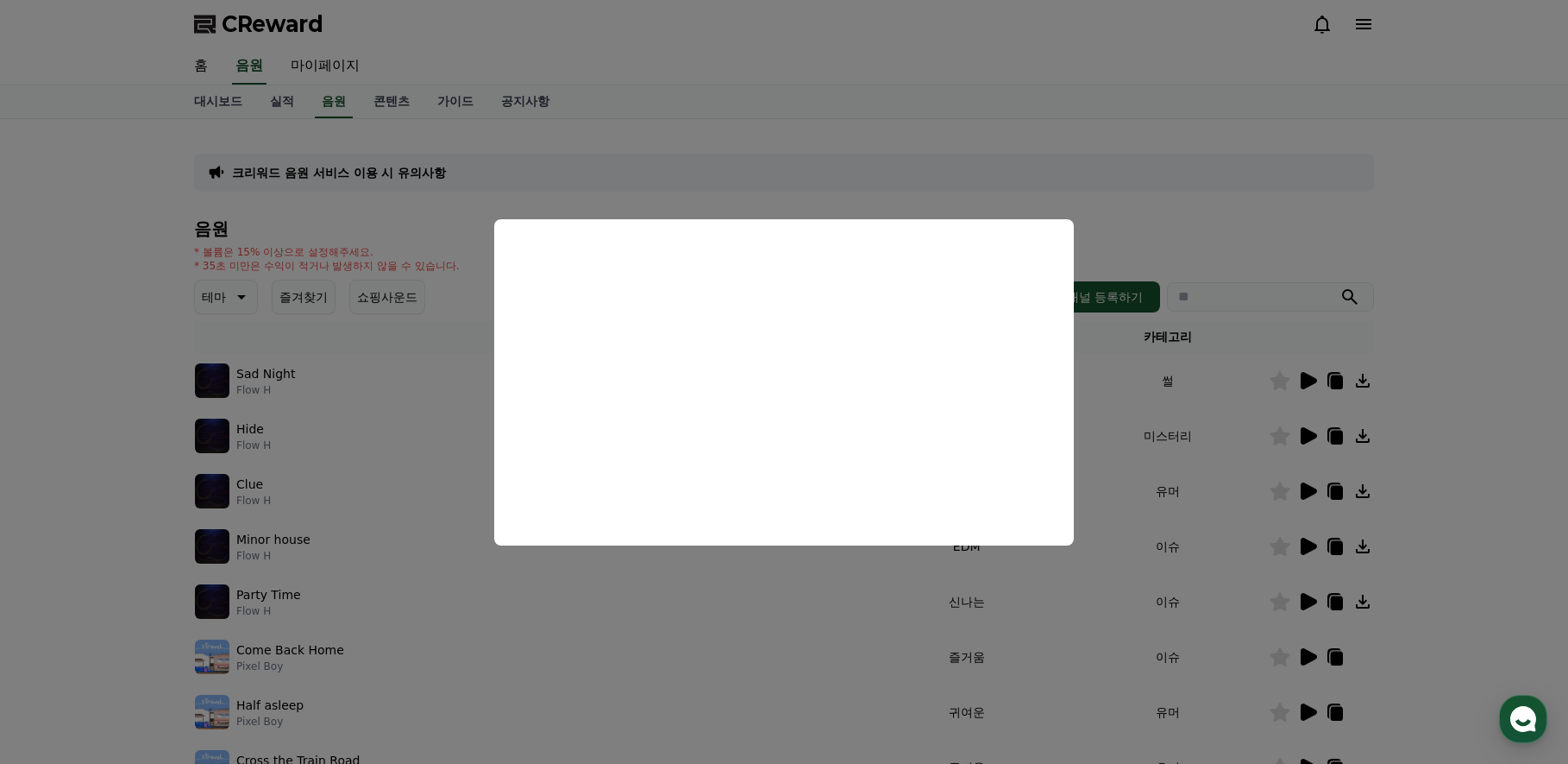
click at [1107, 485] on button "close modal" at bounding box center [784, 382] width 1568 height 764
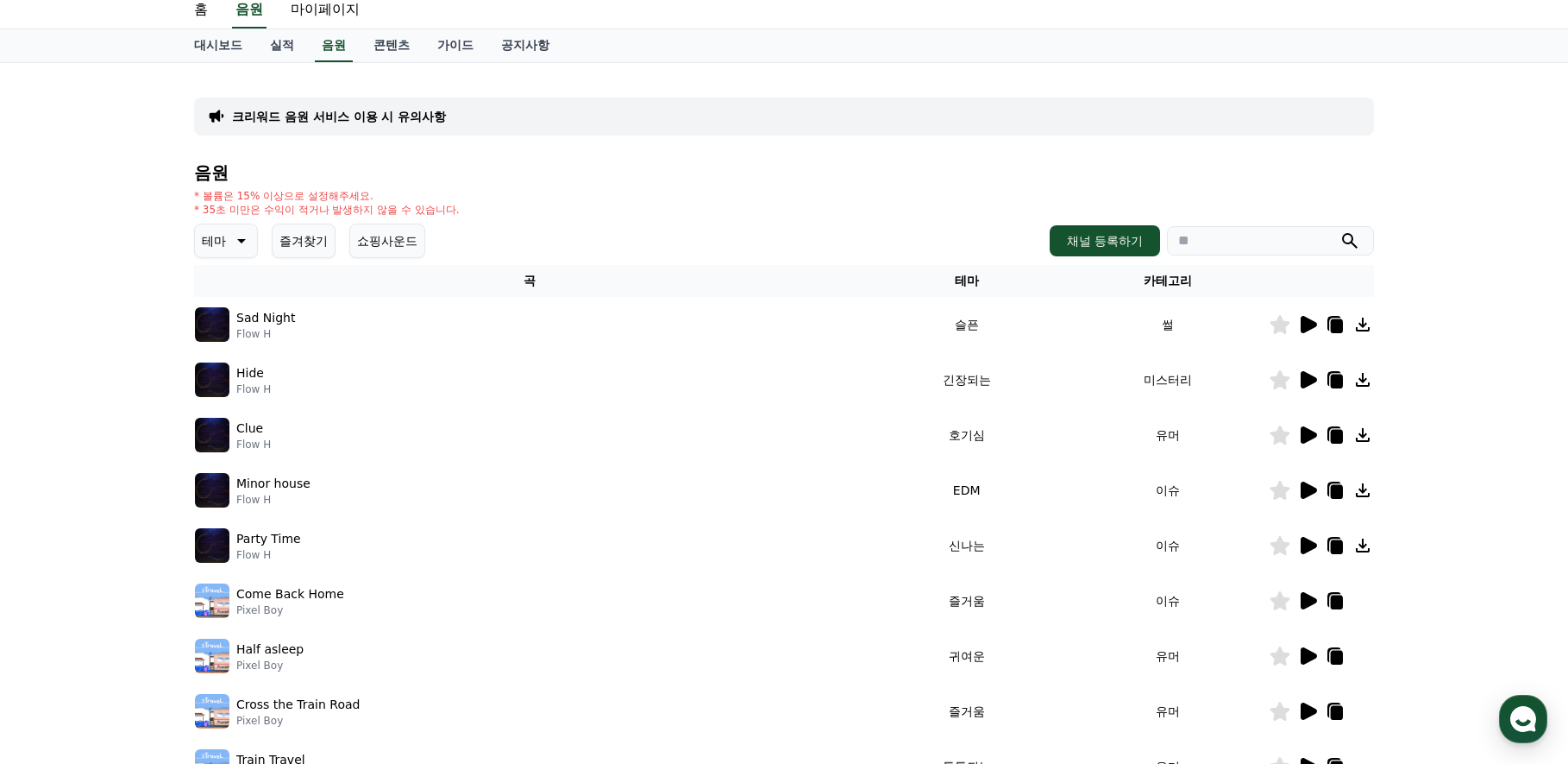
scroll to position [86, 0]
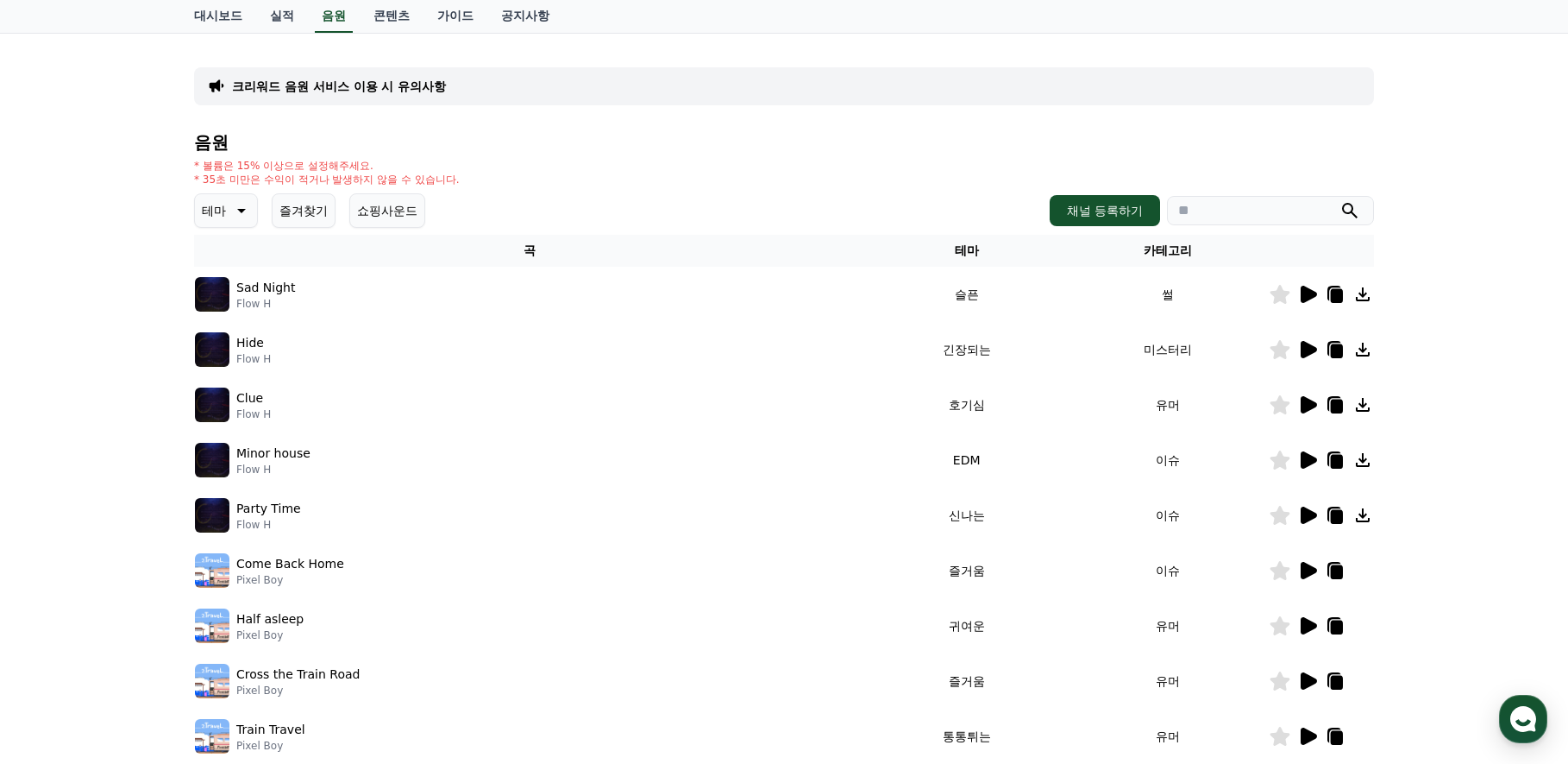
click at [1305, 515] on icon at bounding box center [1309, 515] width 16 height 17
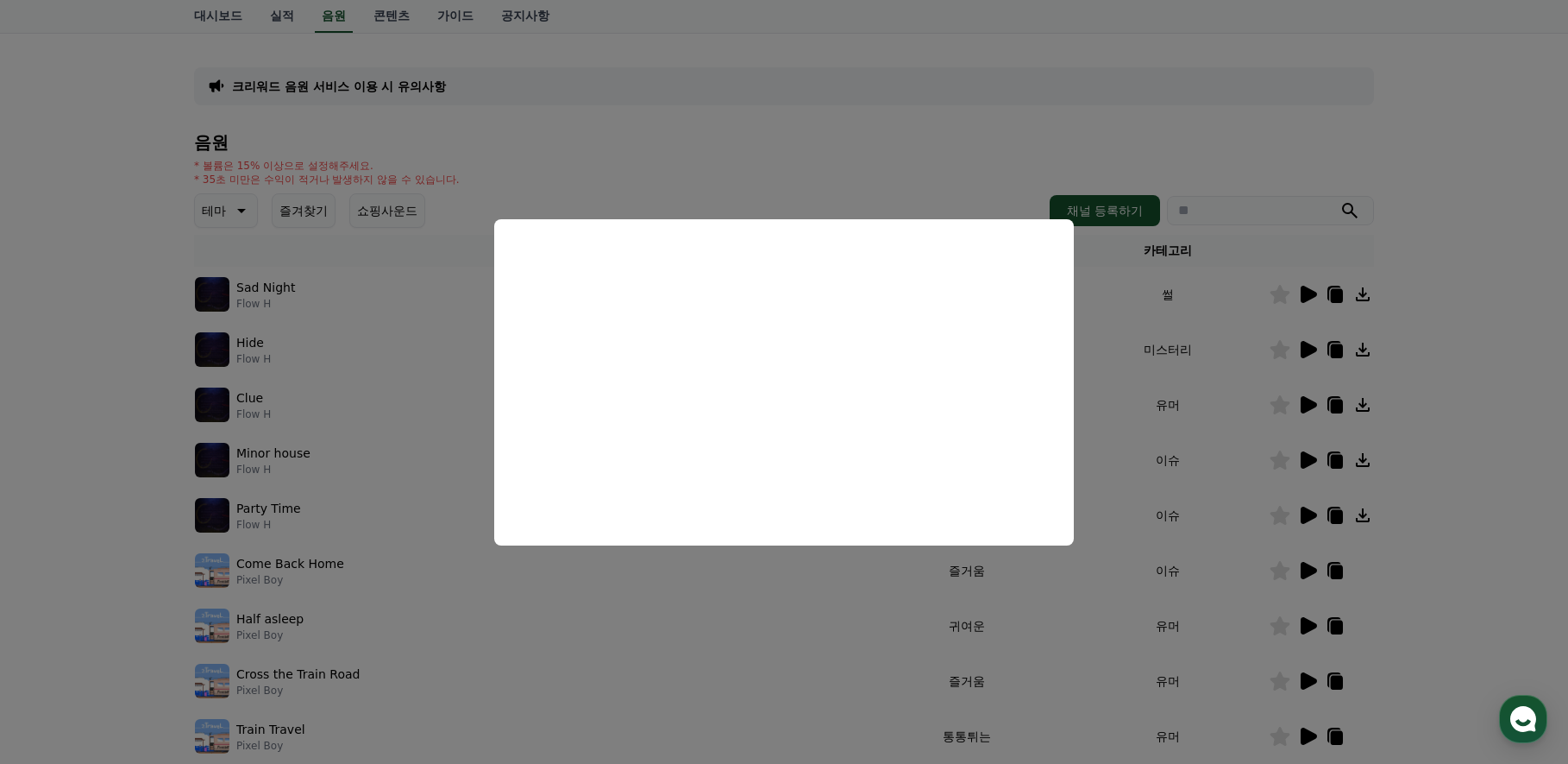
click at [1125, 442] on button "close modal" at bounding box center [784, 382] width 1568 height 764
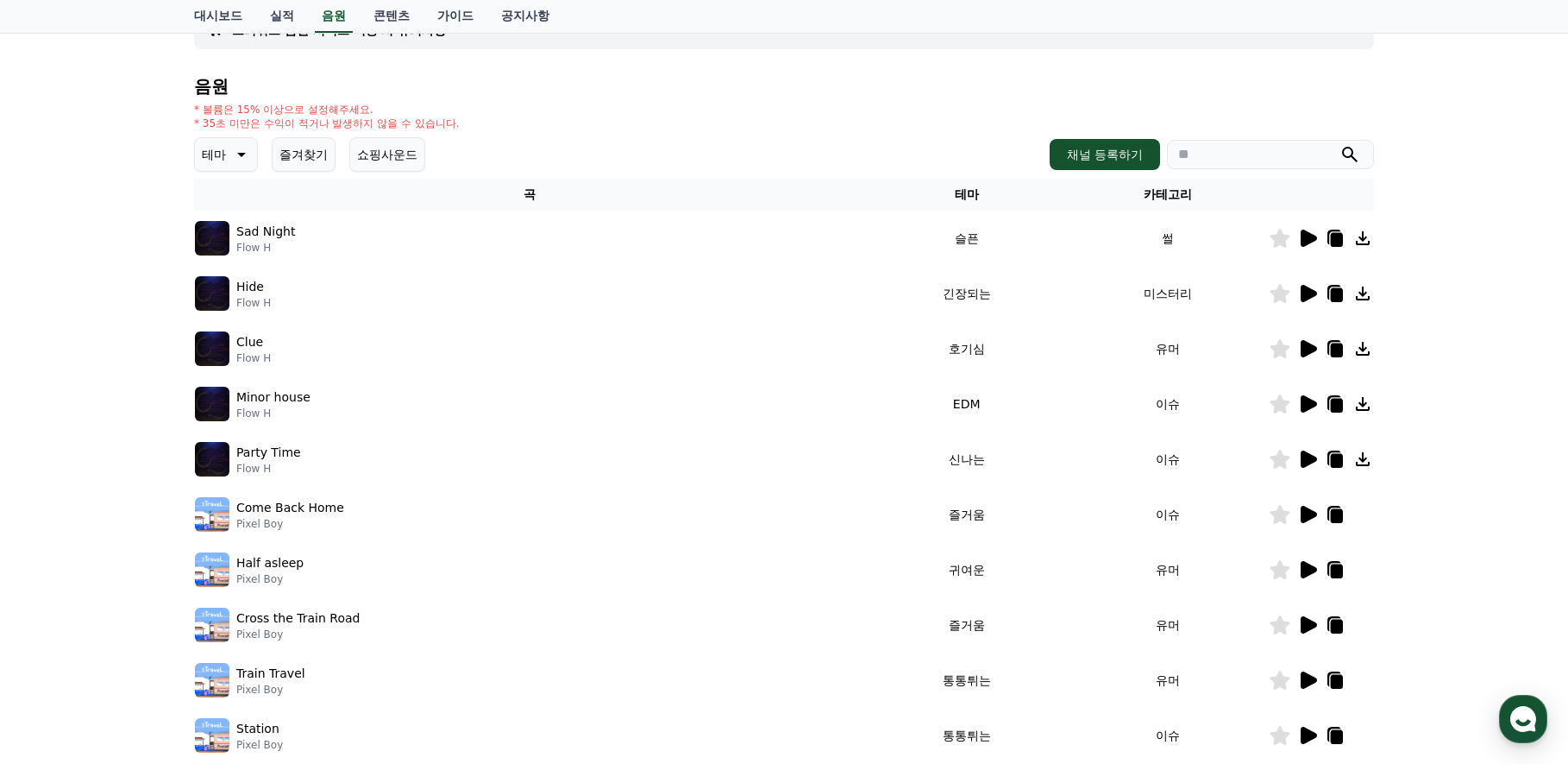
scroll to position [173, 0]
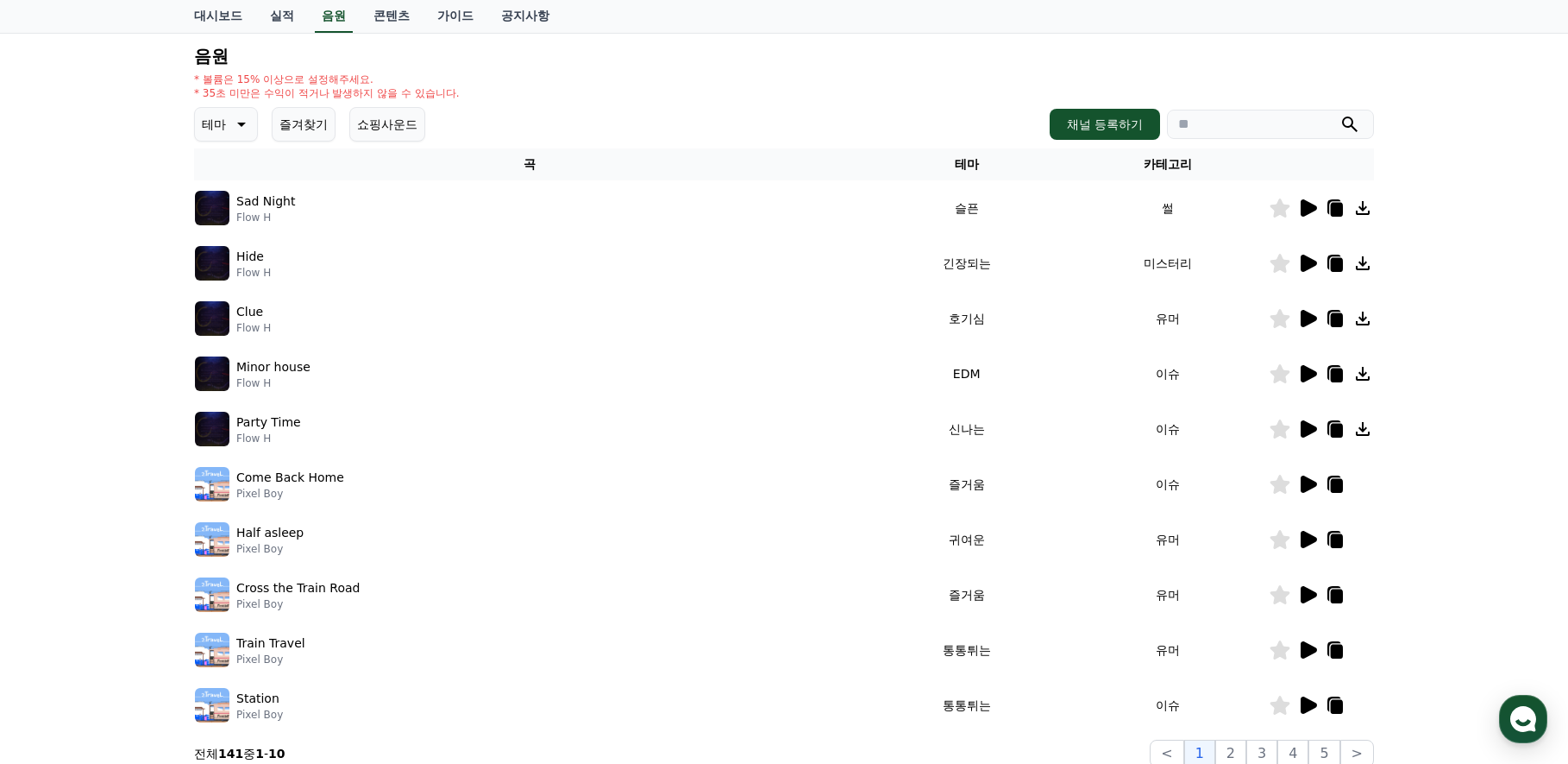
click at [1302, 540] on icon at bounding box center [1309, 540] width 16 height 17
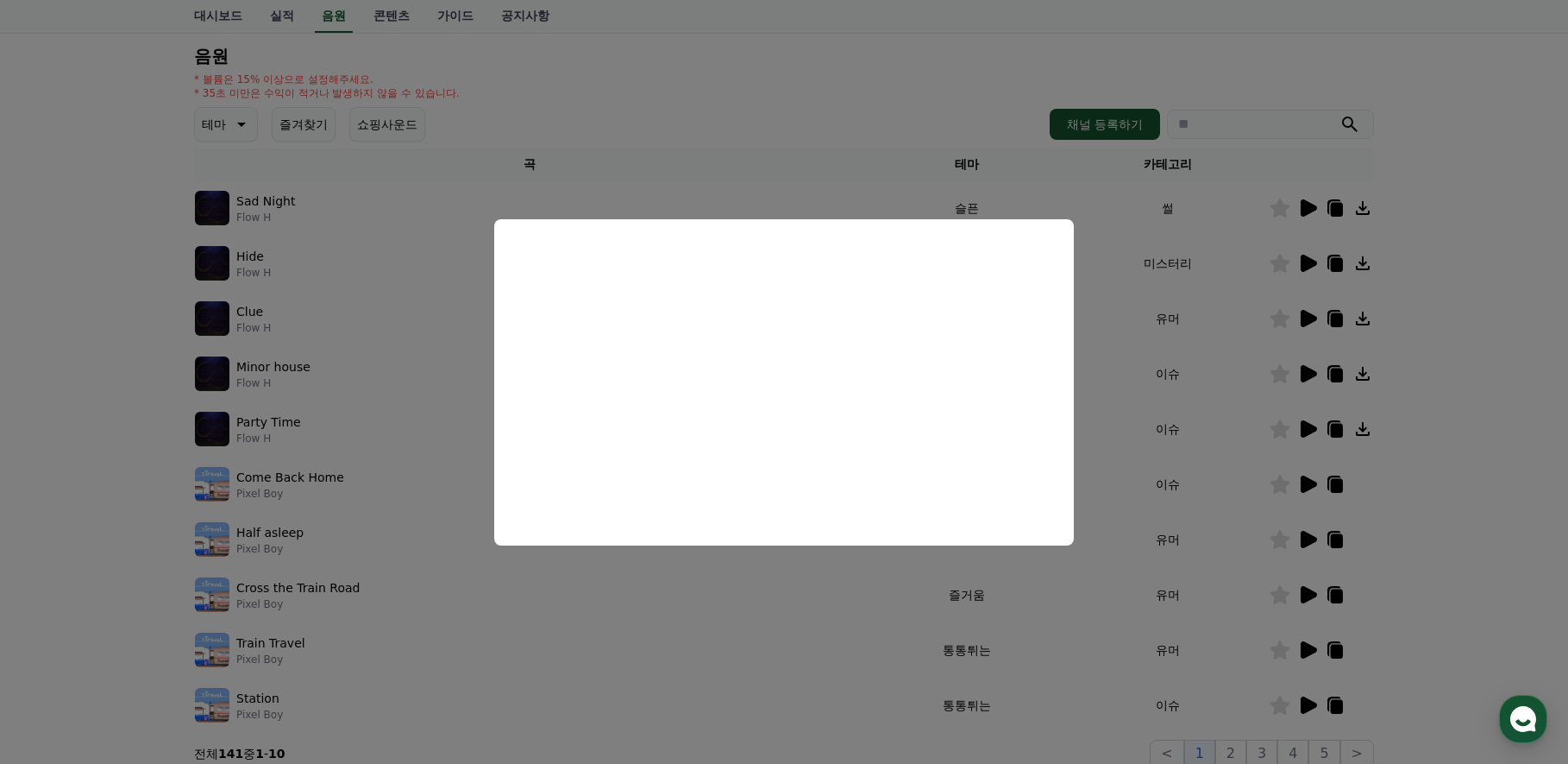
click at [1139, 445] on button "close modal" at bounding box center [784, 382] width 1568 height 764
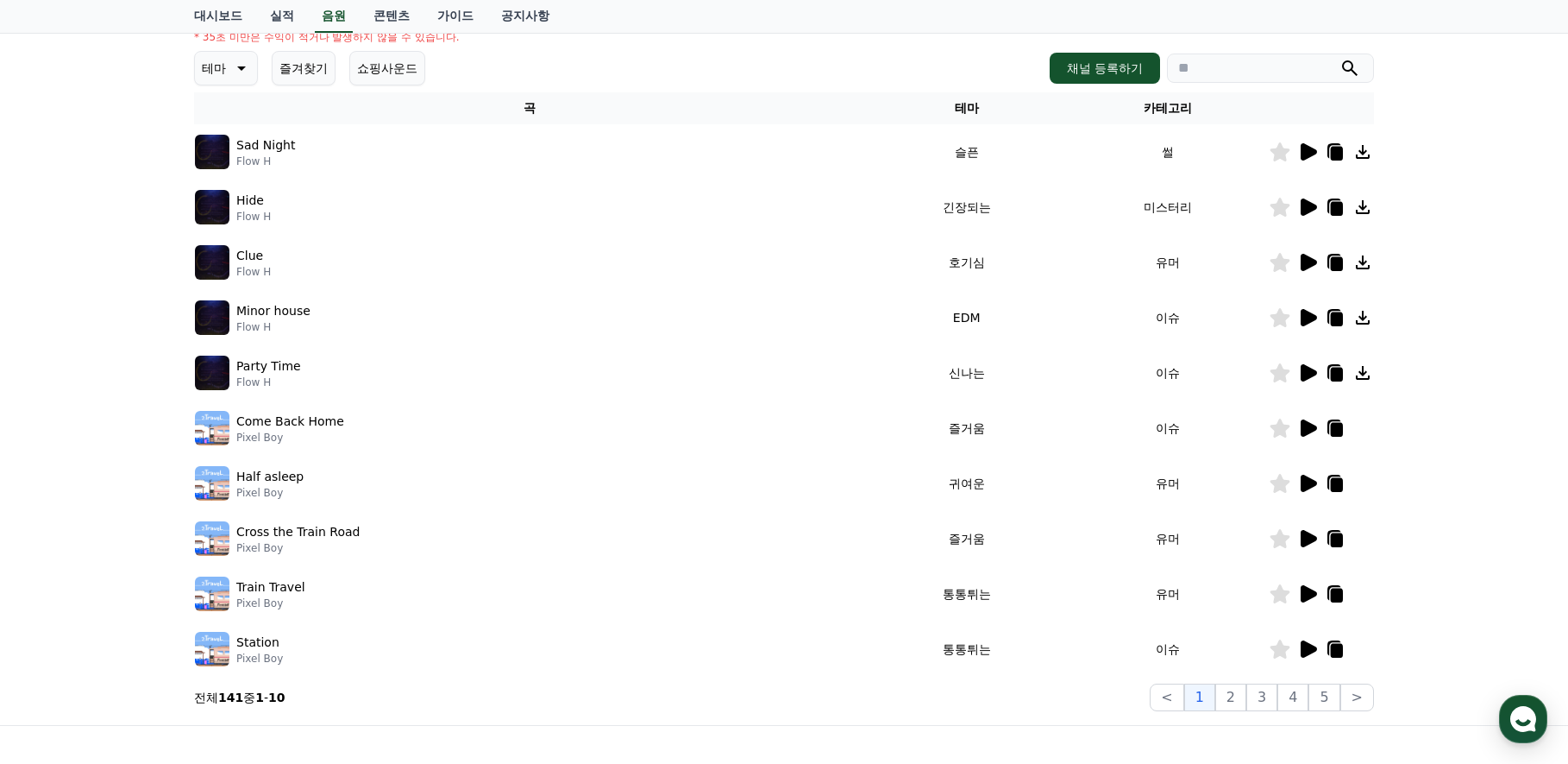
scroll to position [258, 0]
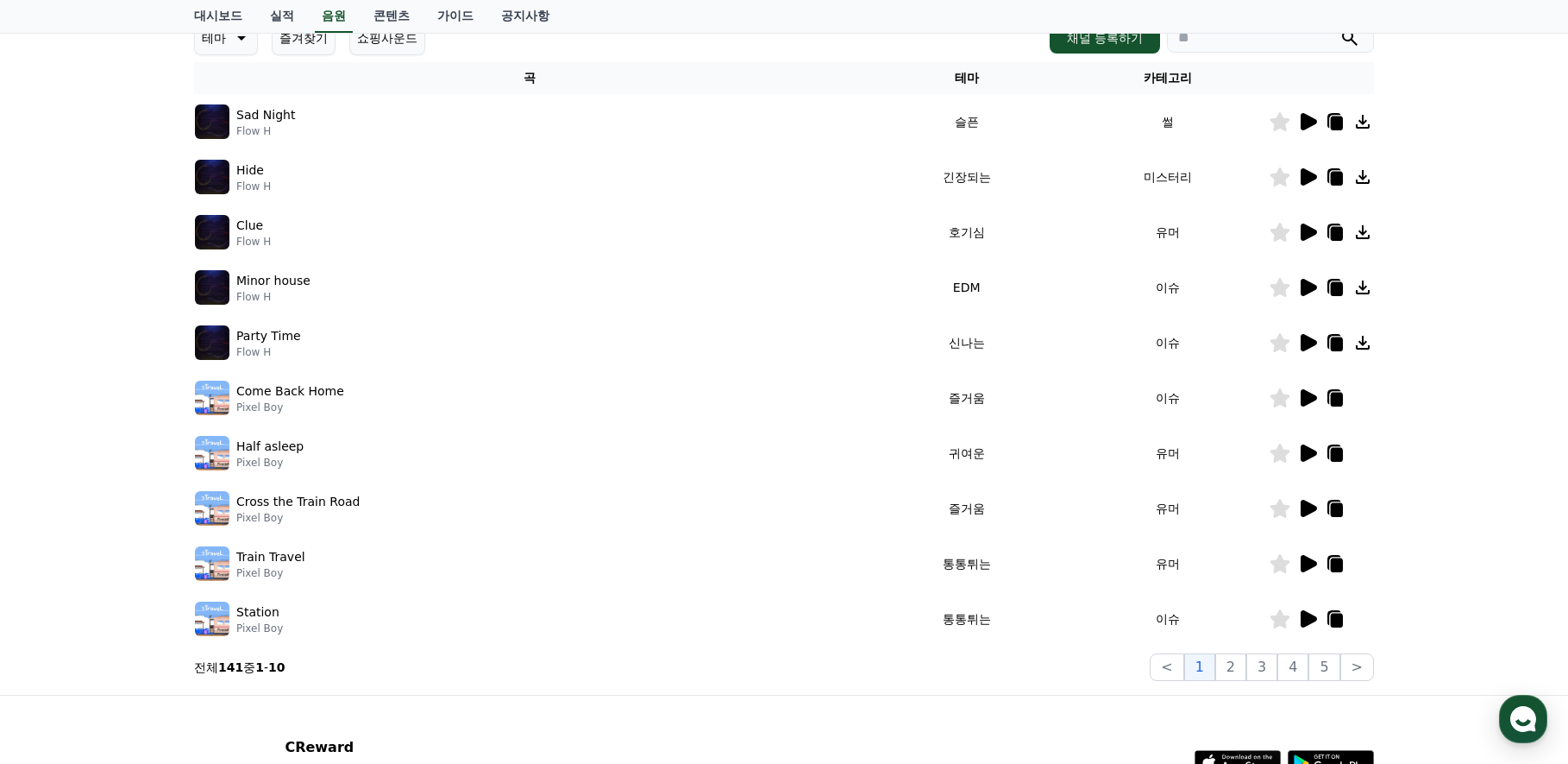
click at [1307, 506] on icon at bounding box center [1309, 508] width 16 height 17
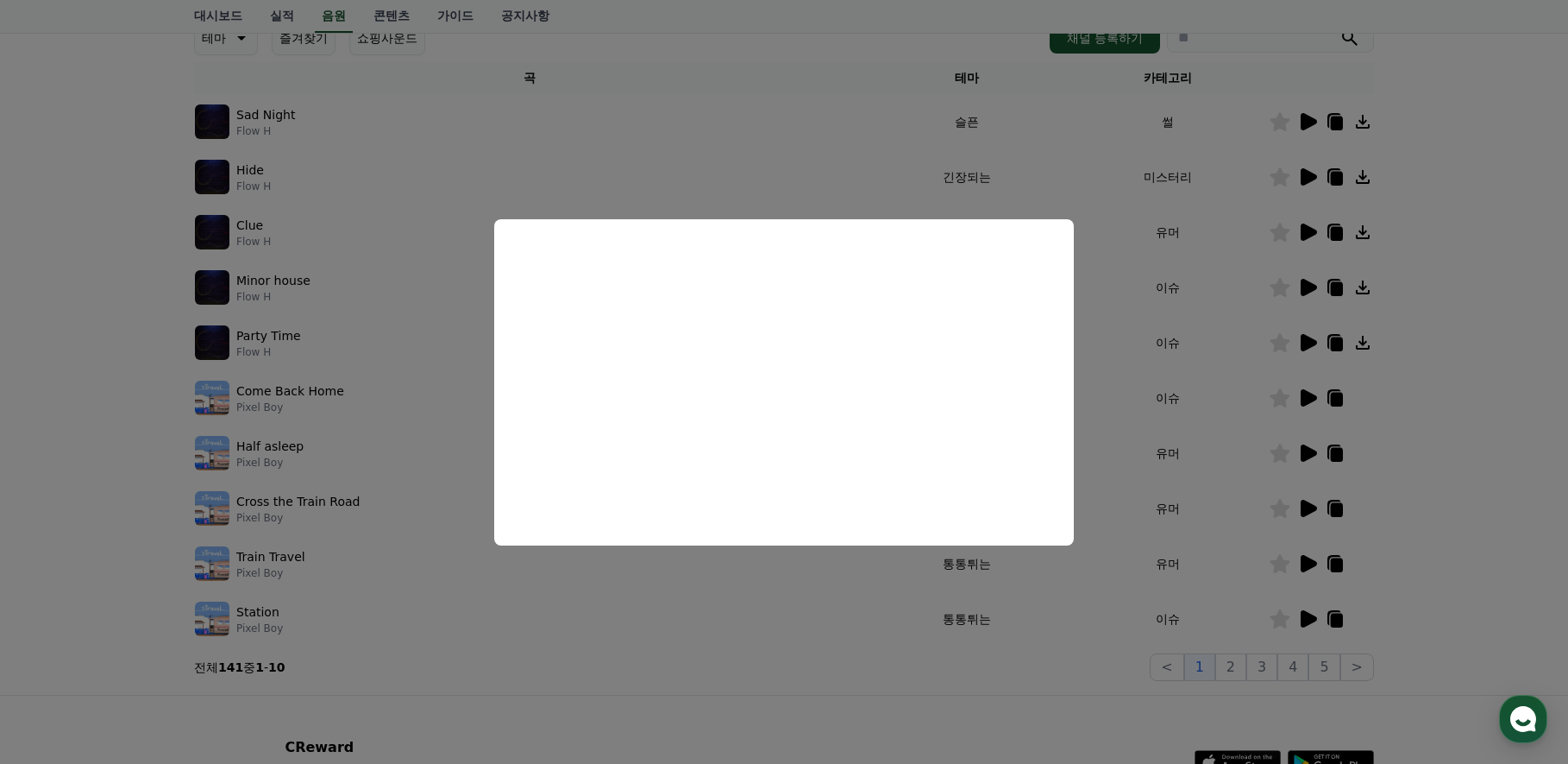
click at [1122, 432] on button "close modal" at bounding box center [784, 382] width 1568 height 764
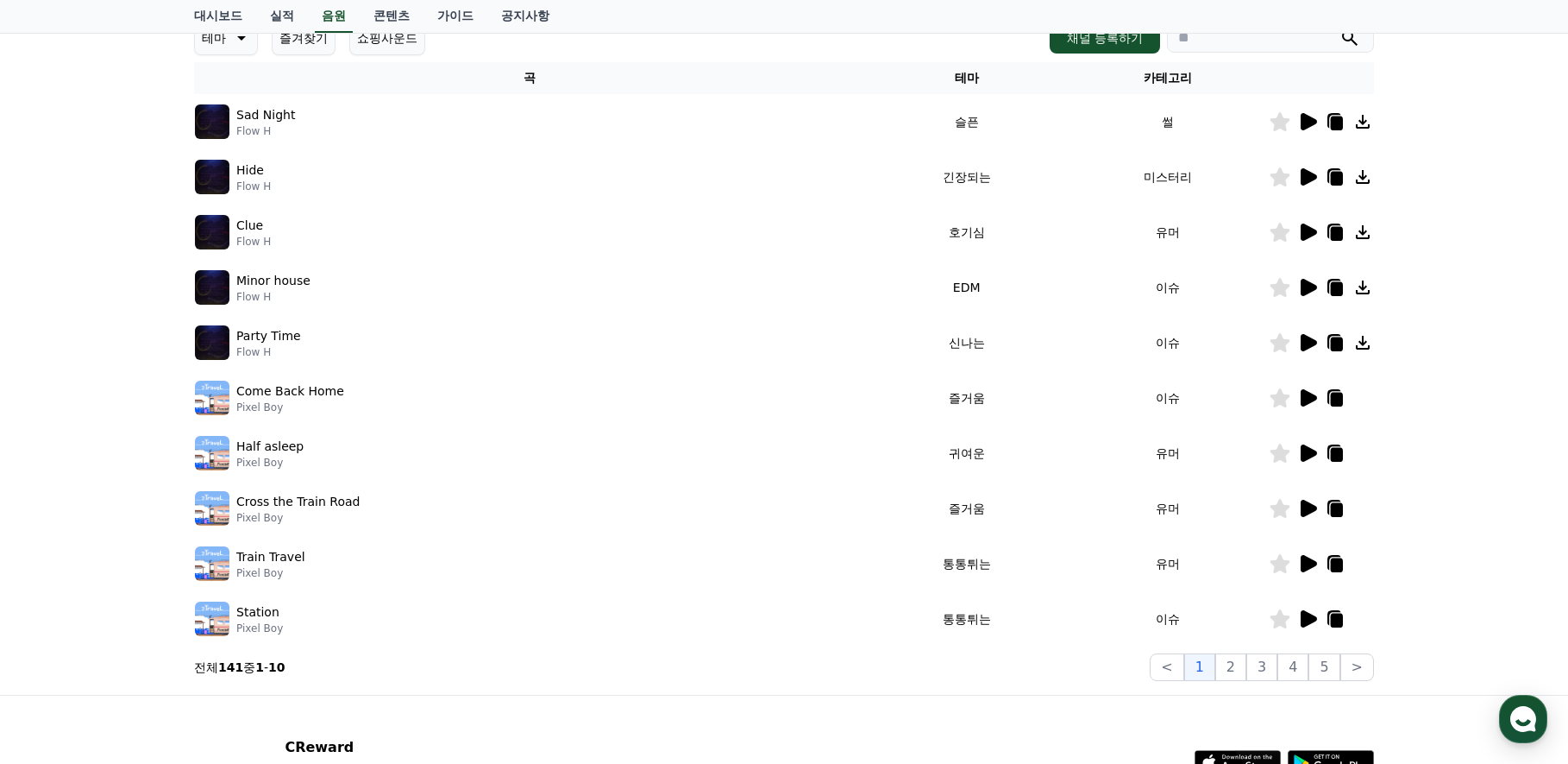
click at [1302, 562] on icon at bounding box center [1309, 564] width 16 height 17
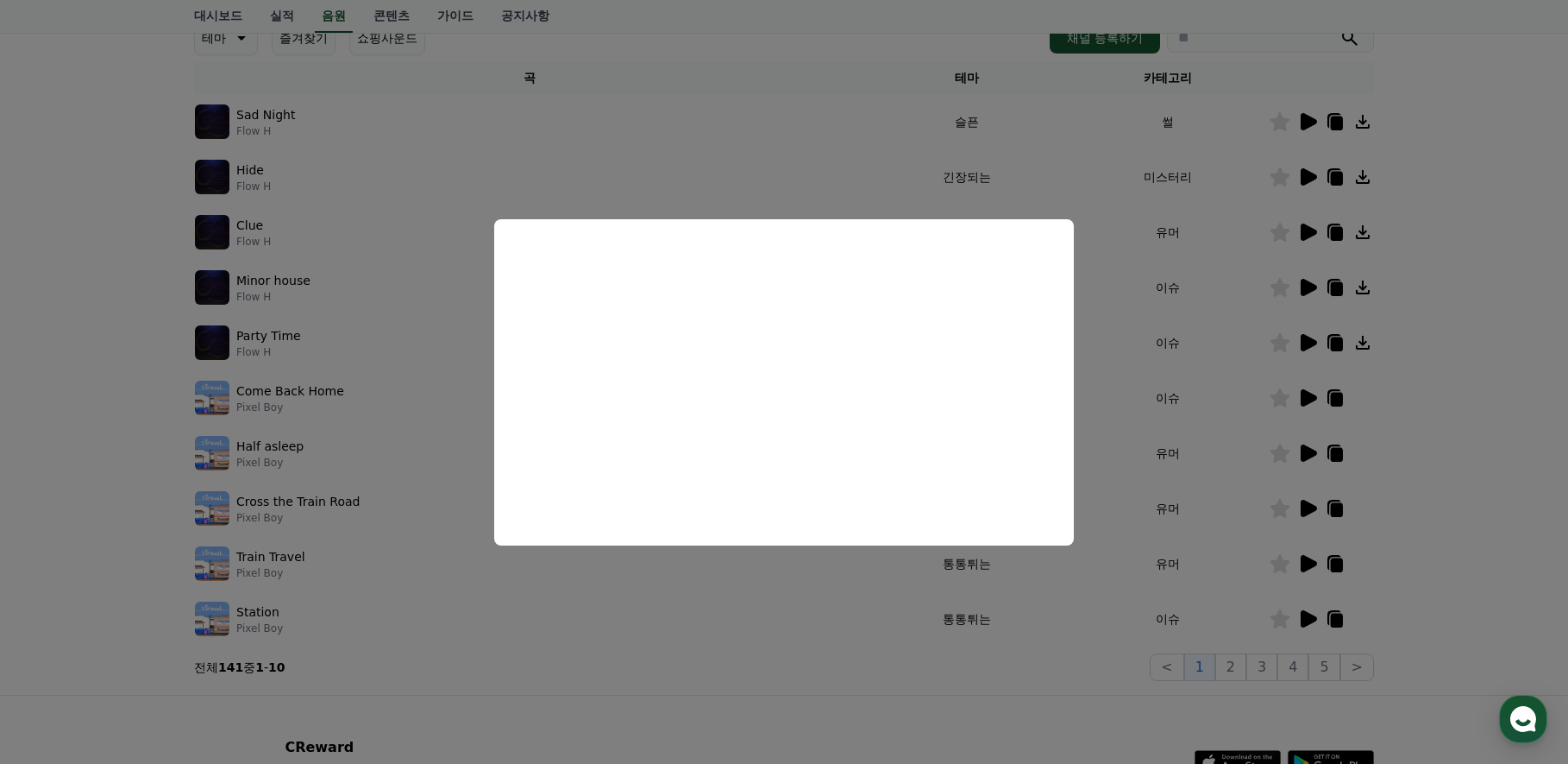
click at [1112, 467] on button "close modal" at bounding box center [784, 382] width 1568 height 764
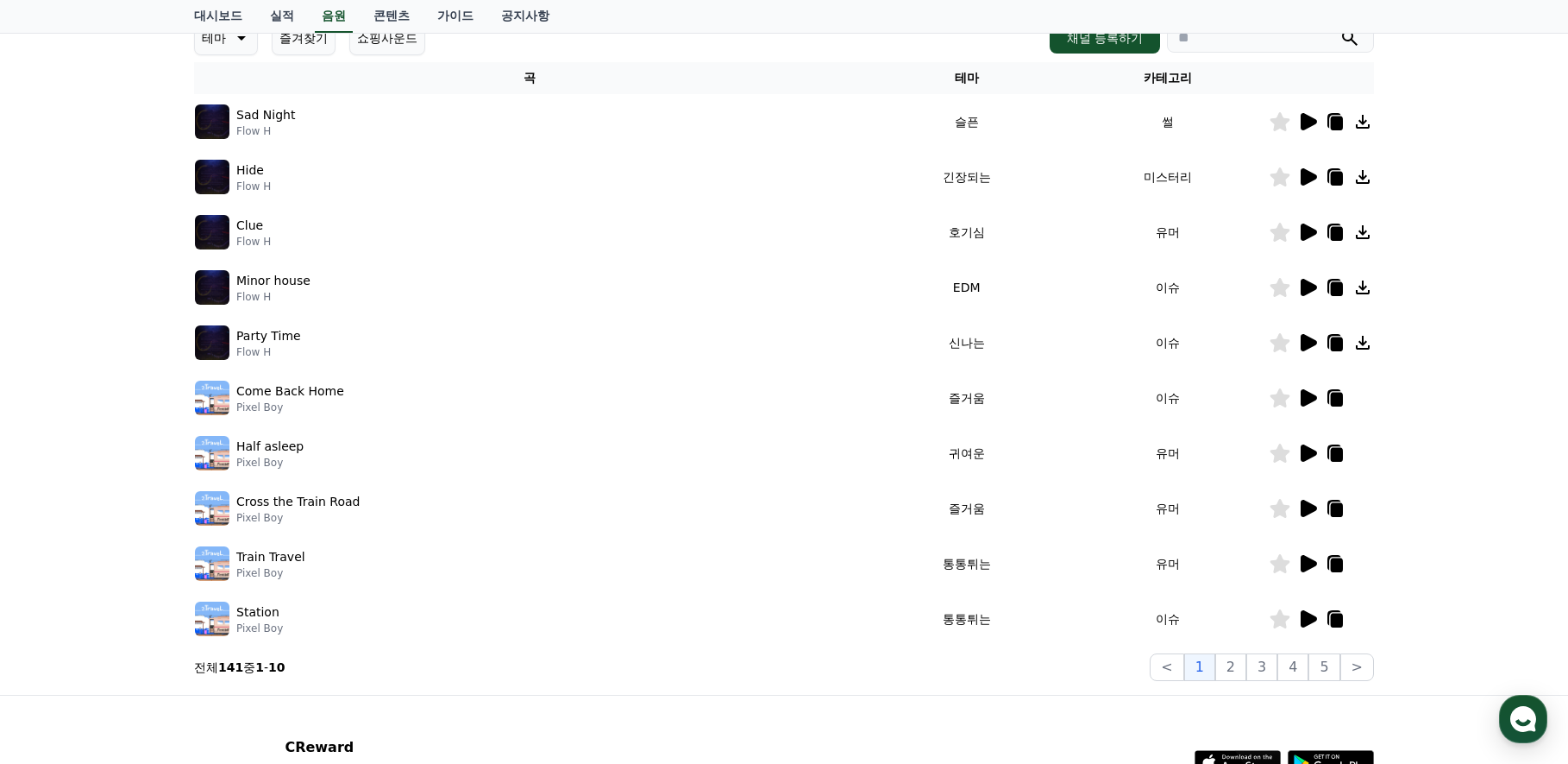
click at [1313, 620] on icon at bounding box center [1309, 619] width 16 height 17
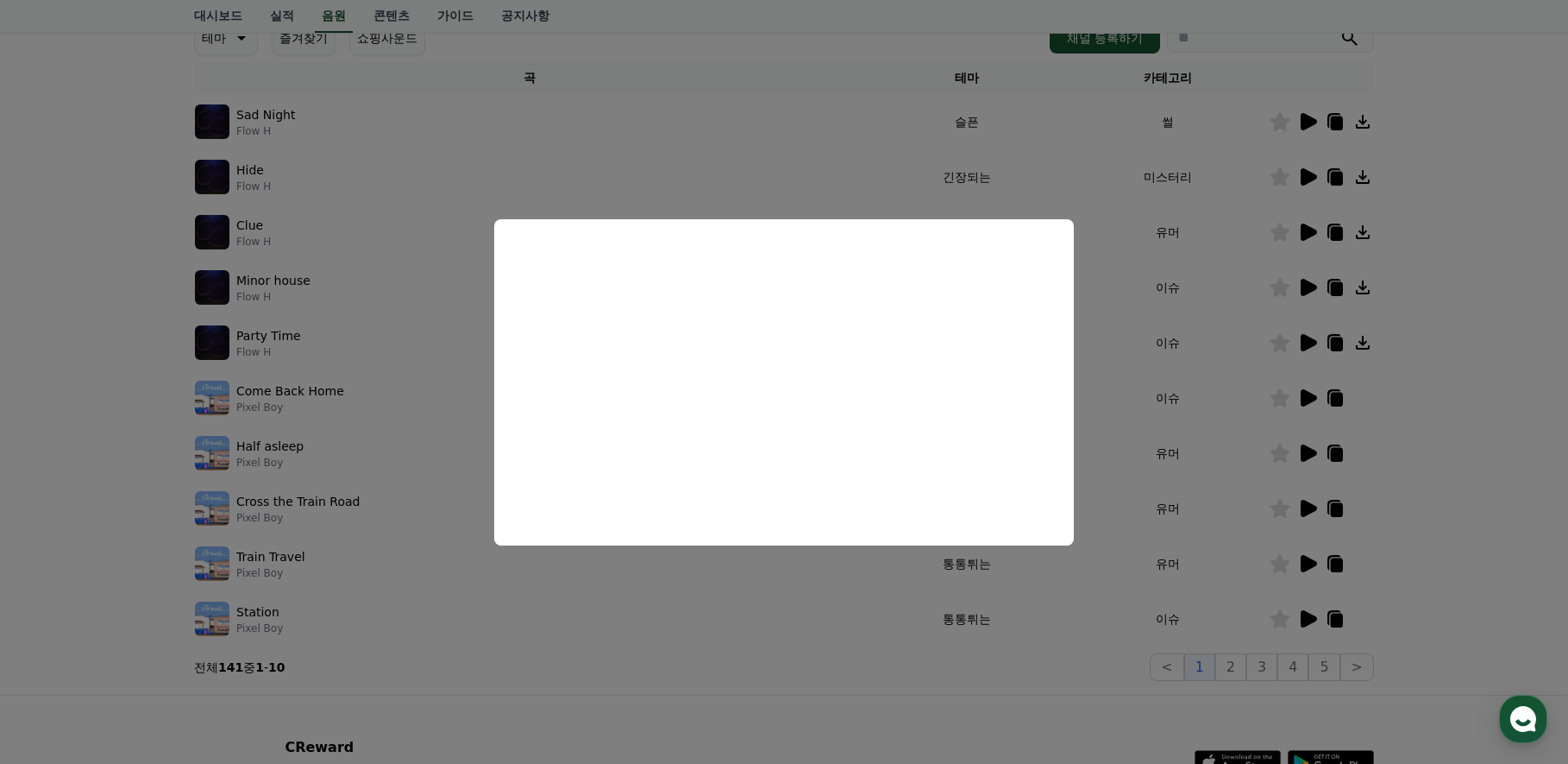
click at [1145, 407] on button "close modal" at bounding box center [784, 382] width 1568 height 764
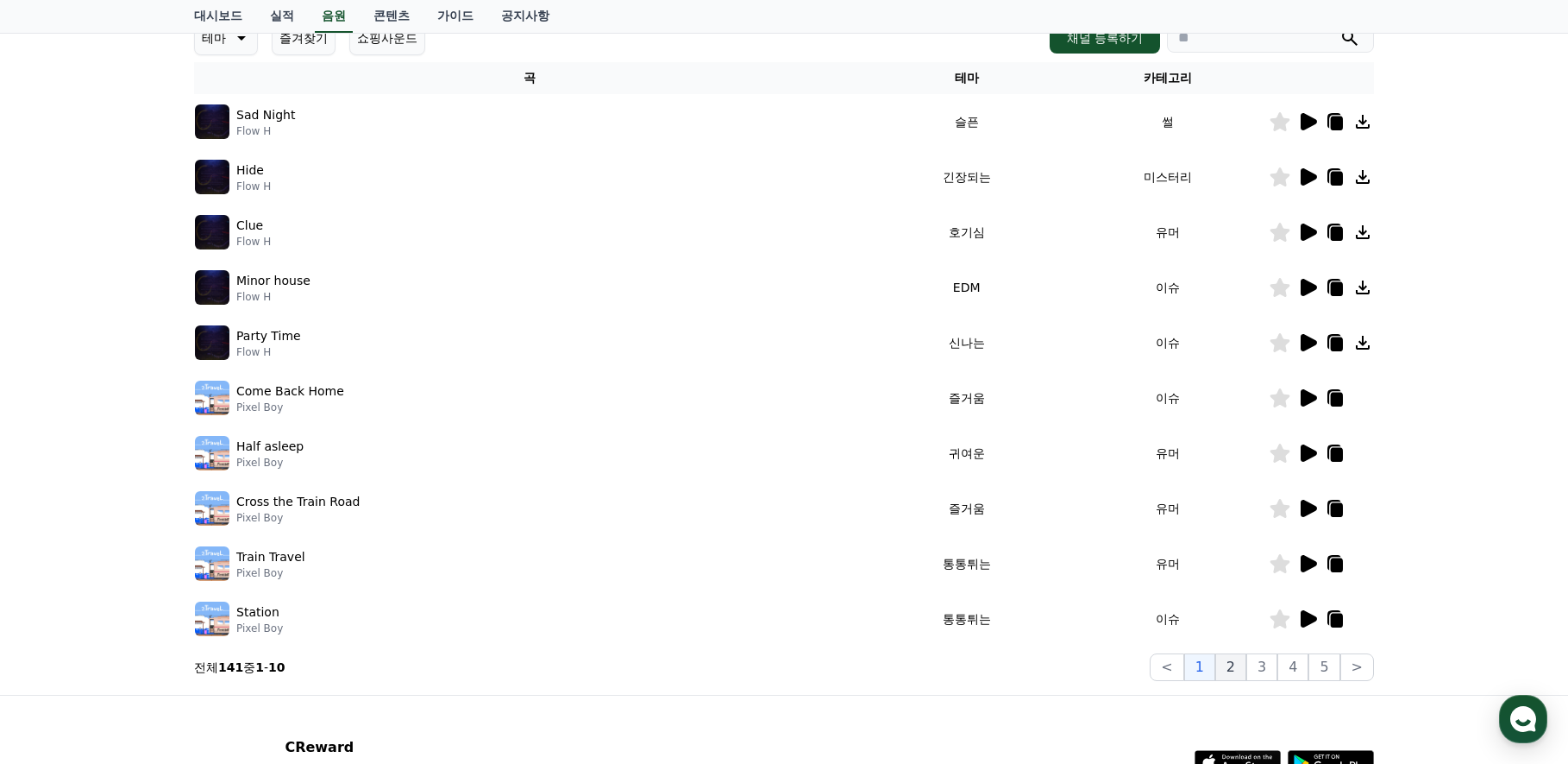
click at [1235, 675] on button "2" at bounding box center [1231, 667] width 31 height 28
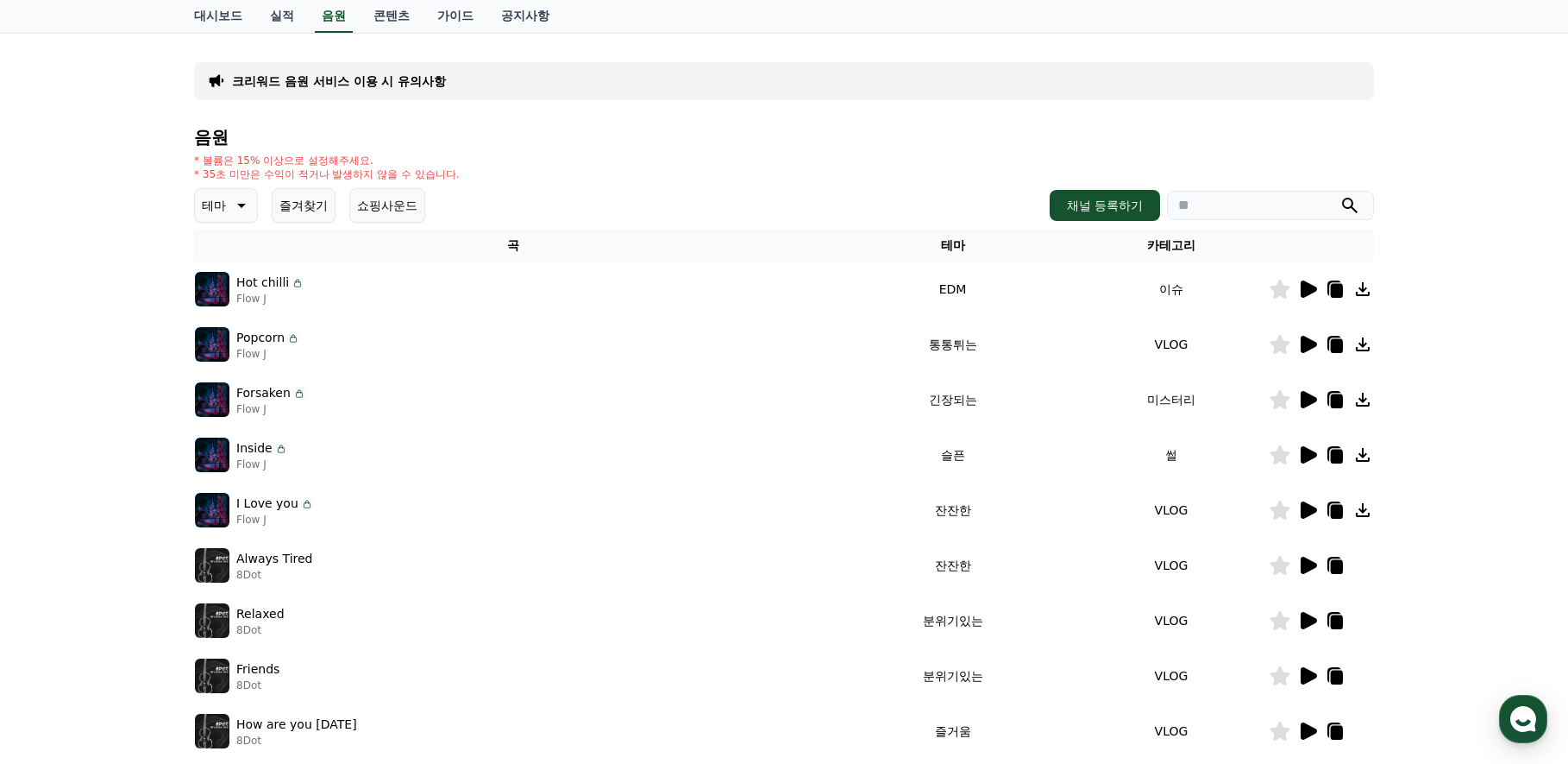
scroll to position [86, 0]
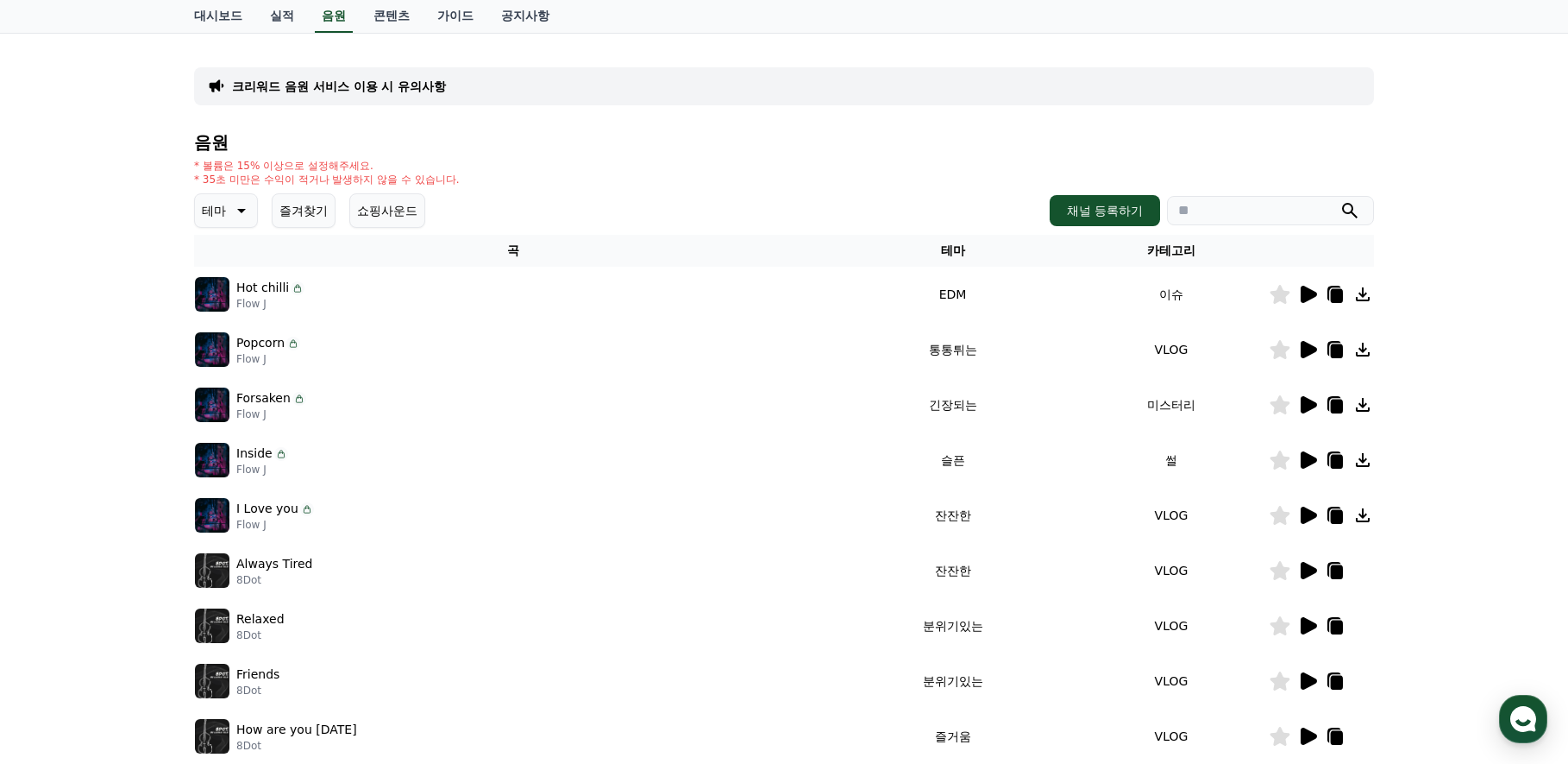
click at [1303, 307] on td at bounding box center [1321, 295] width 105 height 55
click at [1303, 302] on icon at bounding box center [1309, 295] width 16 height 17
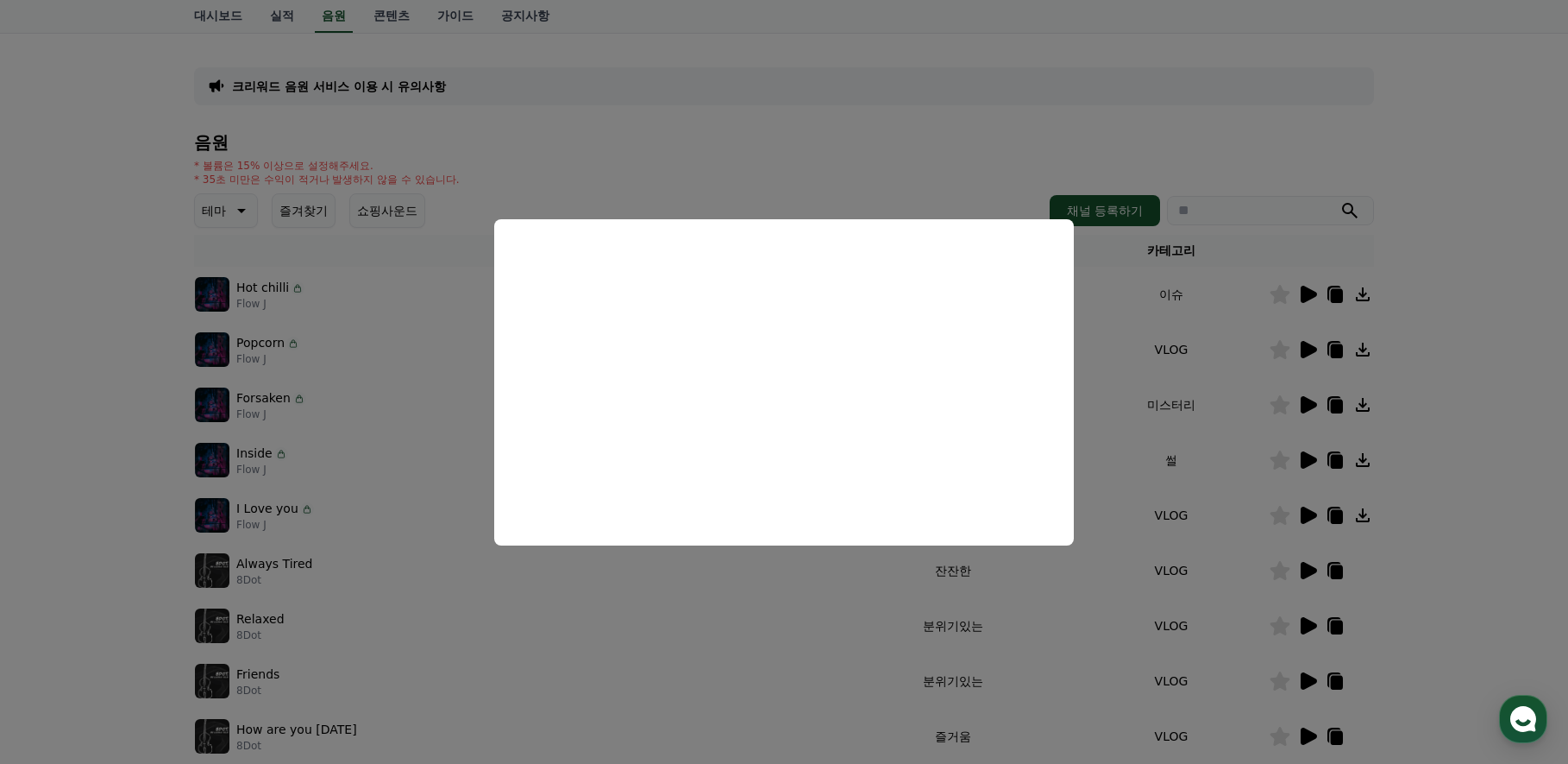
click at [1146, 423] on button "close modal" at bounding box center [784, 382] width 1568 height 764
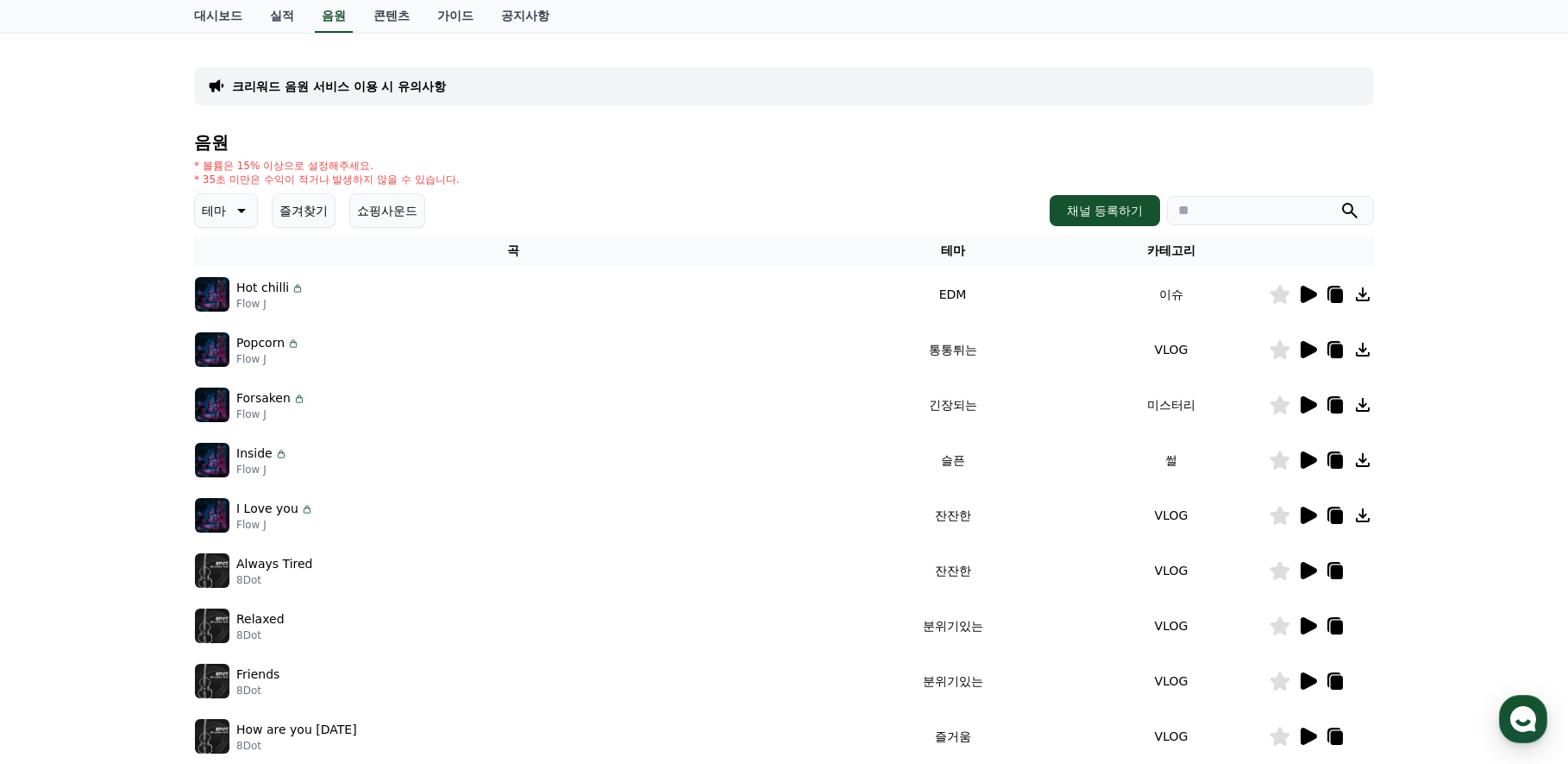
click at [1366, 295] on icon at bounding box center [1363, 294] width 13 height 13
